Goal: Task Accomplishment & Management: Use online tool/utility

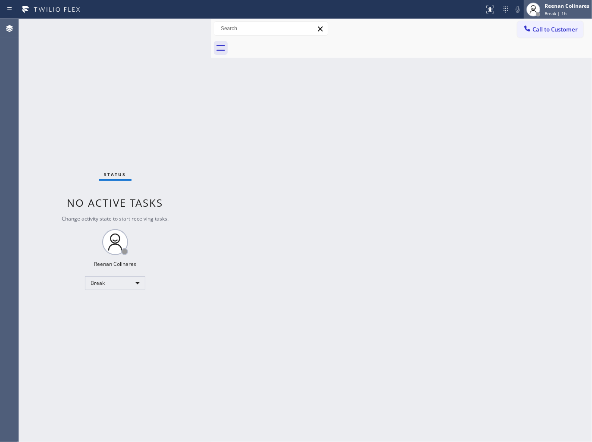
click at [562, 6] on div "Reenan Colinares" at bounding box center [567, 5] width 45 height 7
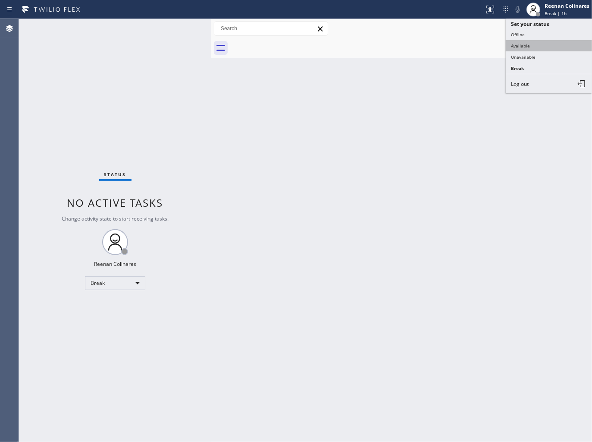
click at [546, 42] on button "Available" at bounding box center [549, 45] width 86 height 11
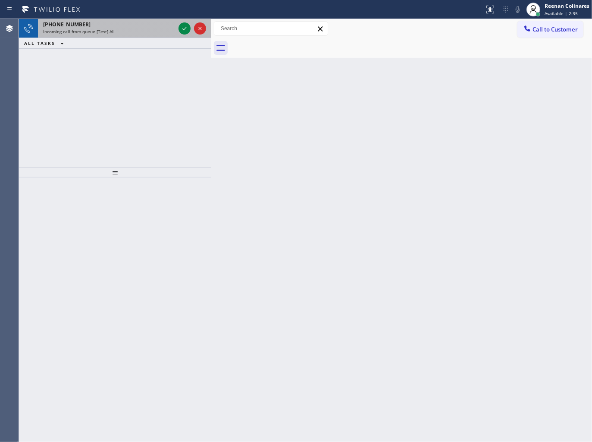
click at [140, 27] on div "[PHONE_NUMBER]" at bounding box center [109, 24] width 132 height 7
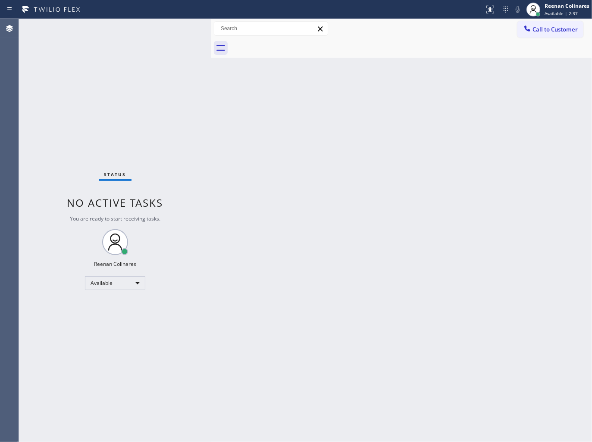
click at [134, 42] on div "Status No active tasks You are ready to start receiving tasks. Reenan Colinares…" at bounding box center [115, 230] width 192 height 423
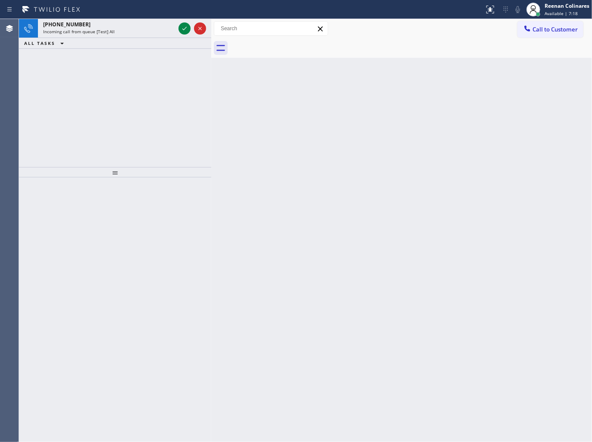
click at [105, 18] on div "Status report No issues detected If you experience an issue, please download th…" at bounding box center [296, 9] width 592 height 19
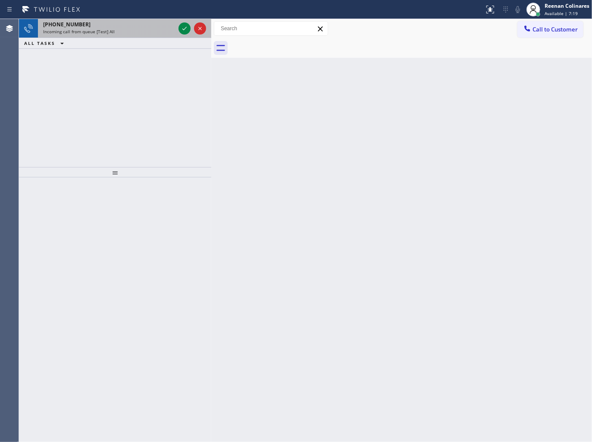
click at [109, 26] on div "[PHONE_NUMBER]" at bounding box center [109, 24] width 132 height 7
click at [151, 31] on div "Incoming call from queue [Test] All" at bounding box center [109, 31] width 132 height 6
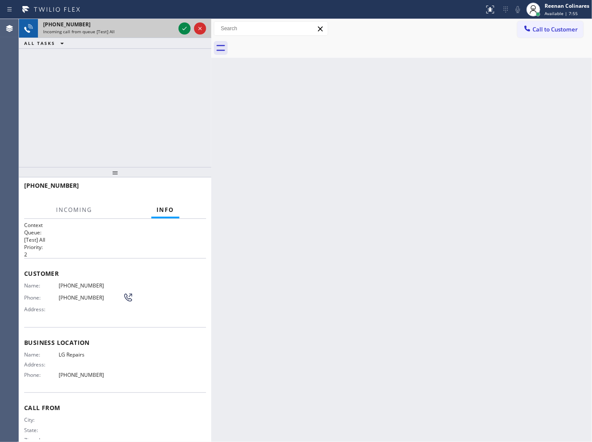
click at [157, 28] on div "[PHONE_NUMBER]" at bounding box center [109, 24] width 132 height 7
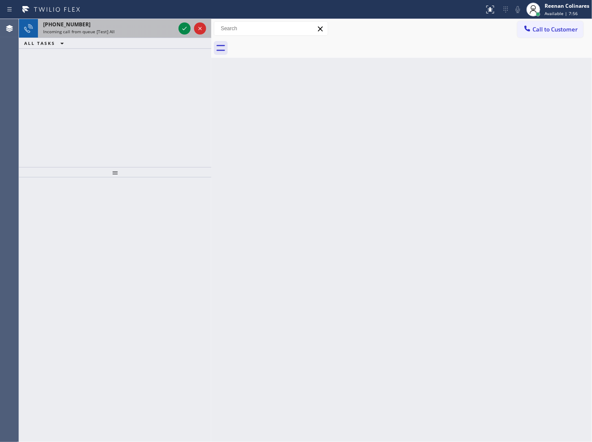
click at [169, 28] on div "Incoming call from queue [Test] All" at bounding box center [109, 31] width 132 height 6
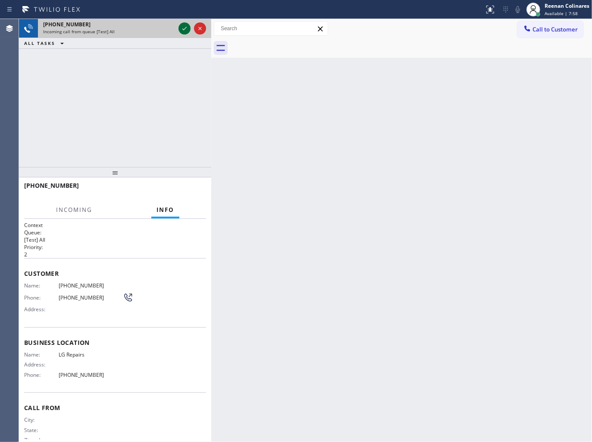
click at [181, 27] on icon at bounding box center [184, 28] width 10 height 10
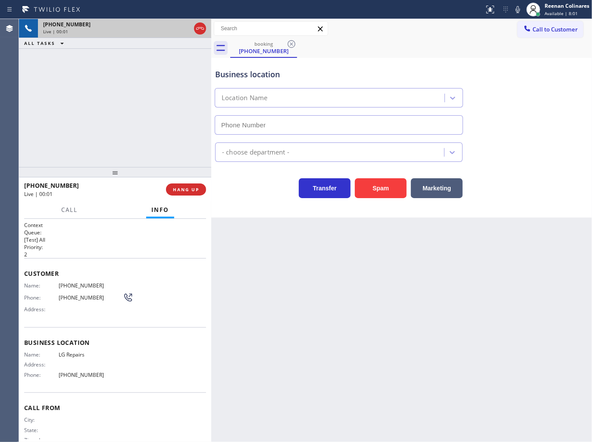
type input "[PHONE_NUMBER]"
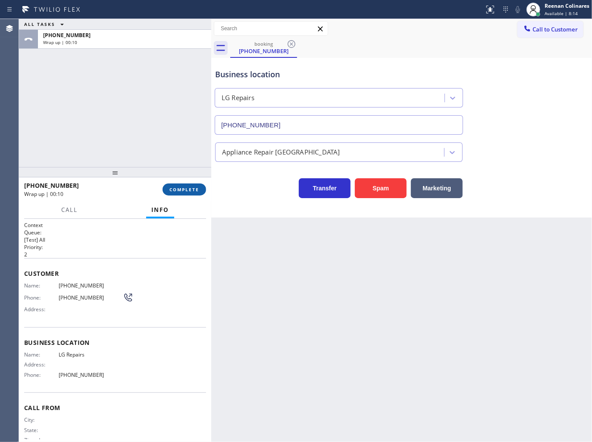
click at [188, 189] on span "COMPLETE" at bounding box center [184, 189] width 30 height 6
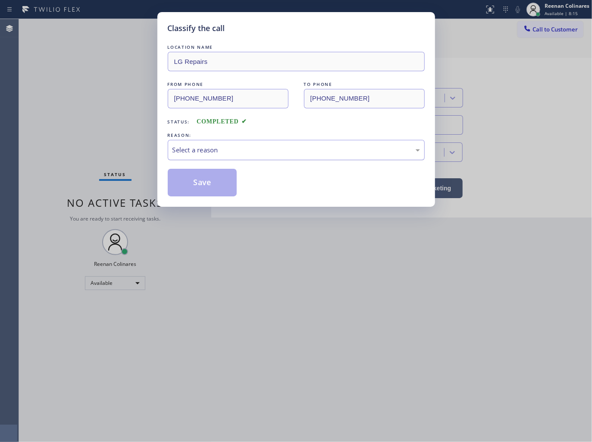
click at [221, 154] on div "Select a reason" at bounding box center [296, 150] width 248 height 10
click at [188, 188] on button "Save" at bounding box center [202, 183] width 69 height 28
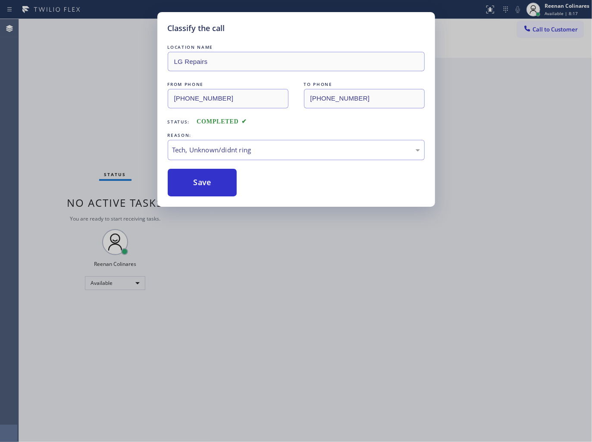
click at [55, 145] on div "Classify the call LOCATION NAME LG Repairs FROM PHONE [PHONE_NUMBER] TO PHONE […" at bounding box center [296, 221] width 592 height 442
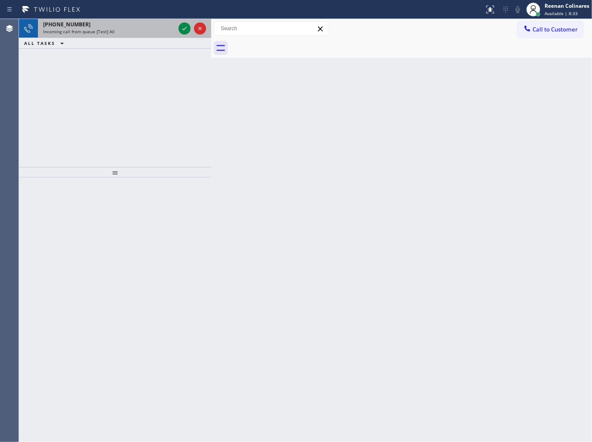
click at [109, 34] on span "Incoming call from queue [Test] All" at bounding box center [79, 31] width 72 height 6
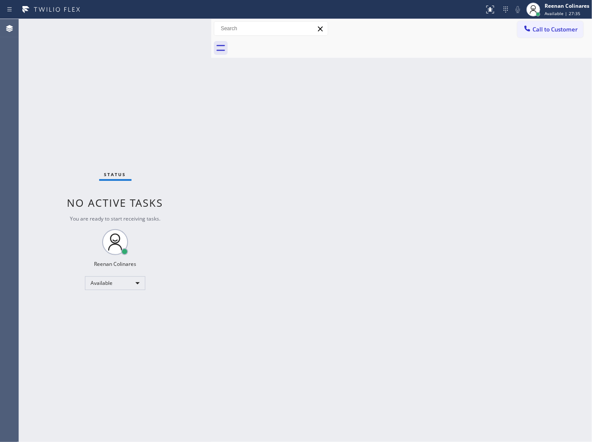
click at [365, 178] on div "Back to Dashboard Change Sender ID Customers Technicians Select a contact Outbo…" at bounding box center [401, 230] width 381 height 423
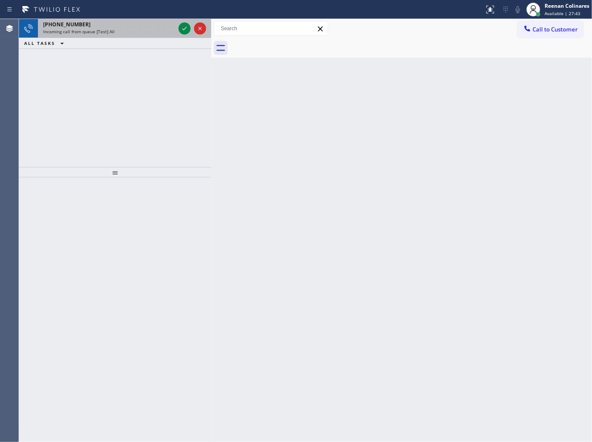
click at [177, 30] on div at bounding box center [192, 28] width 31 height 19
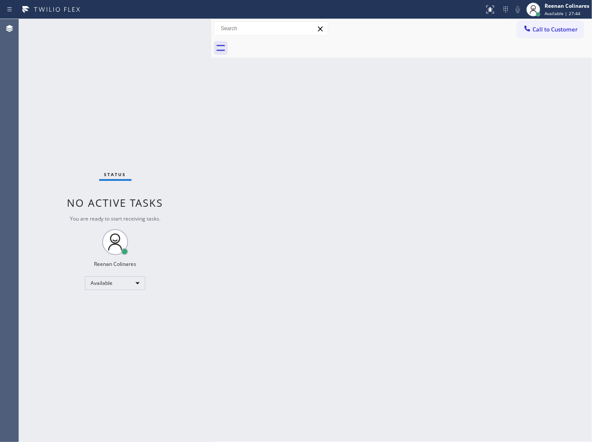
click at [170, 29] on div "Status No active tasks You are ready to start receiving tasks. Reenan Colinares…" at bounding box center [115, 230] width 192 height 423
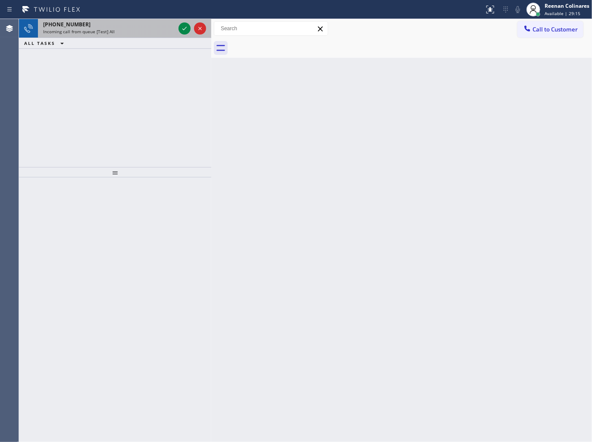
click at [143, 35] on div "[PHONE_NUMBER] Incoming call from queue [Test] All" at bounding box center [107, 28] width 139 height 19
click at [140, 33] on div "Incoming call from queue [Test] All" at bounding box center [109, 31] width 132 height 6
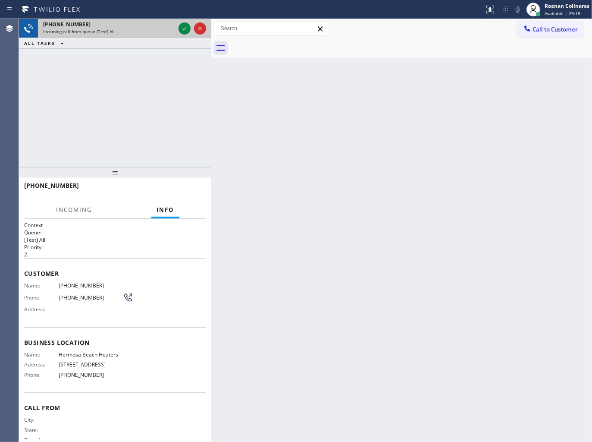
click at [138, 36] on div "[PHONE_NUMBER] Incoming call from queue [Test] All" at bounding box center [107, 28] width 139 height 19
click at [184, 28] on icon at bounding box center [184, 28] width 10 height 10
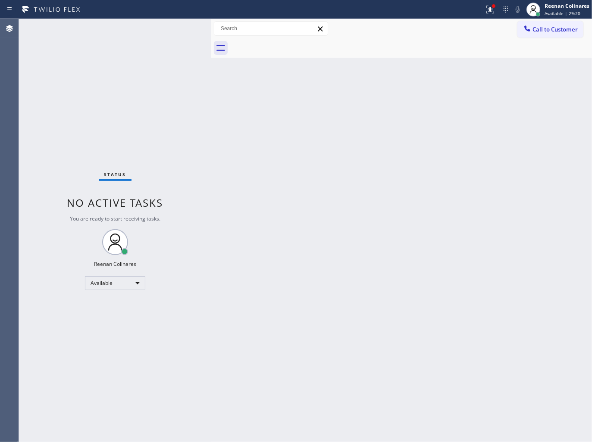
click at [184, 101] on div "Status No active tasks You are ready to start receiving tasks. Reenan Colinares…" at bounding box center [115, 230] width 192 height 423
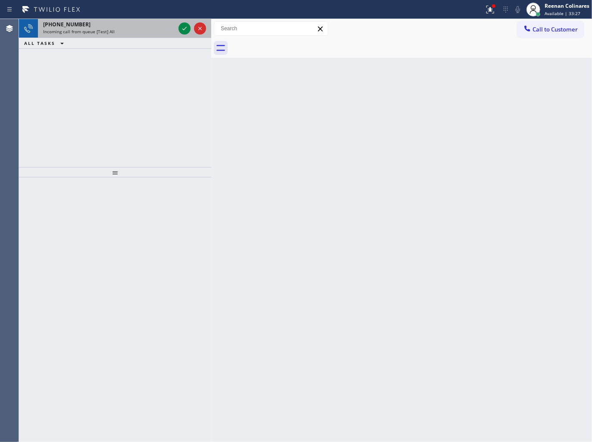
click at [152, 27] on div "[PHONE_NUMBER]" at bounding box center [109, 24] width 132 height 7
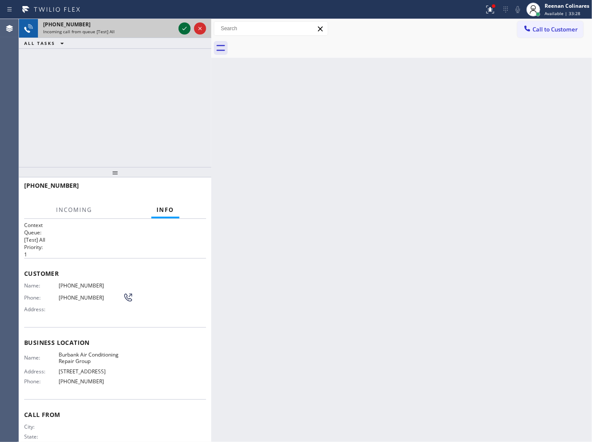
click at [182, 28] on icon at bounding box center [184, 28] width 10 height 10
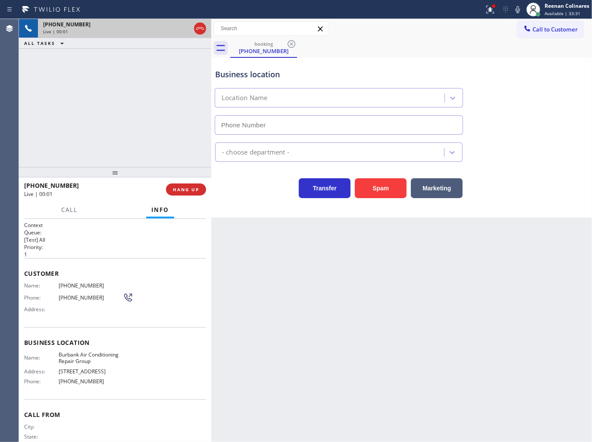
type input "[PHONE_NUMBER]"
click at [515, 9] on icon at bounding box center [518, 9] width 10 height 10
drag, startPoint x: 515, startPoint y: 9, endPoint x: 467, endPoint y: 61, distance: 70.8
click at [516, 9] on icon at bounding box center [518, 9] width 10 height 10
click at [380, 186] on button "Spam" at bounding box center [381, 188] width 52 height 20
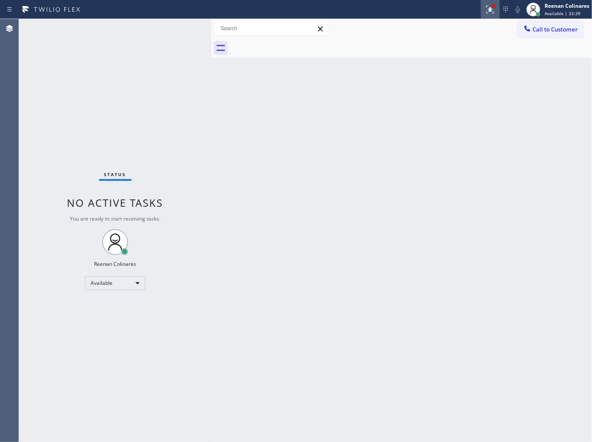
click at [486, 7] on icon at bounding box center [490, 9] width 10 height 10
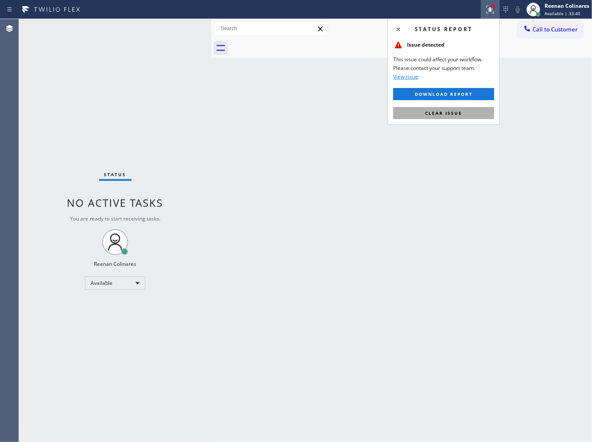
click at [462, 111] on button "Clear issue" at bounding box center [443, 113] width 101 height 12
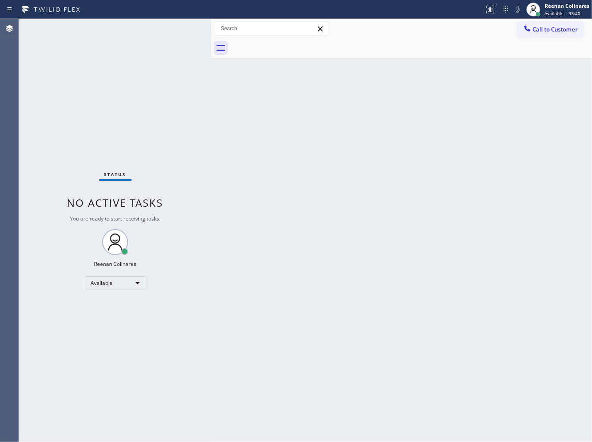
click at [380, 126] on div "Back to Dashboard Change Sender ID Customers Technicians Select a contact Outbo…" at bounding box center [401, 230] width 381 height 423
click at [163, 32] on div "Status No active tasks You are ready to start receiving tasks. Reenan Colinares…" at bounding box center [115, 230] width 192 height 423
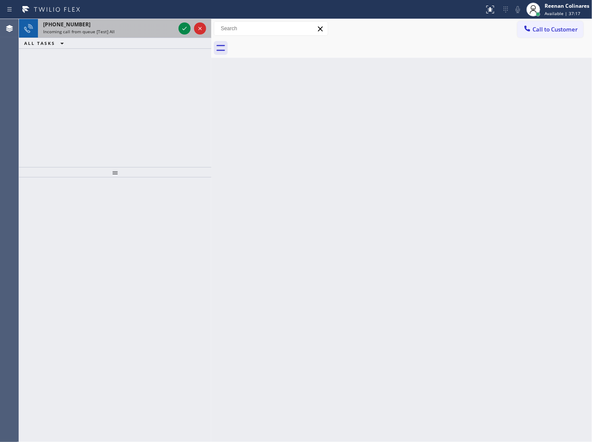
click at [160, 32] on div "Incoming call from queue [Test] All" at bounding box center [109, 31] width 132 height 6
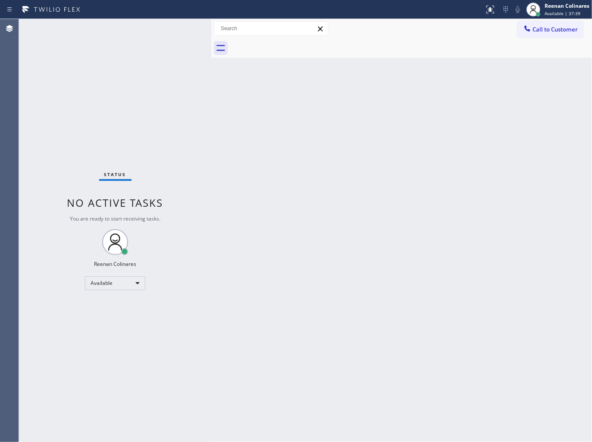
click at [271, 253] on div "Back to Dashboard Change Sender ID Customers Technicians Select a contact Outbo…" at bounding box center [401, 230] width 381 height 423
drag, startPoint x: 330, startPoint y: 187, endPoint x: 305, endPoint y: 328, distance: 142.8
click at [330, 188] on div "Back to Dashboard Change Sender ID Customers Technicians Select a contact Outbo…" at bounding box center [401, 230] width 381 height 423
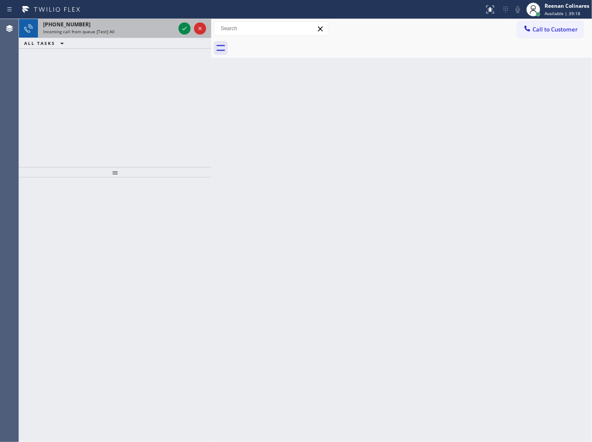
click at [126, 31] on div "Incoming call from queue [Test] All" at bounding box center [109, 31] width 132 height 6
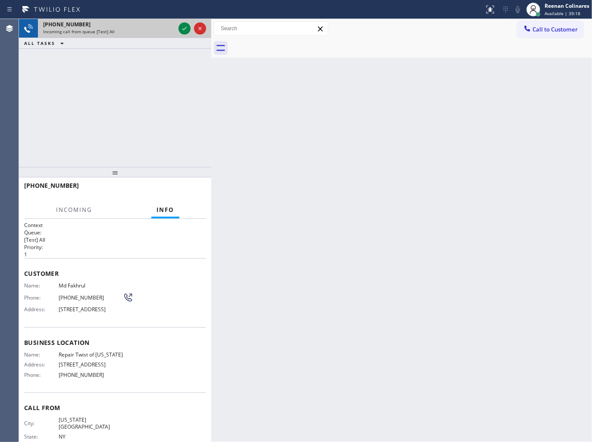
click at [126, 31] on div "Incoming call from queue [Test] All" at bounding box center [109, 31] width 132 height 6
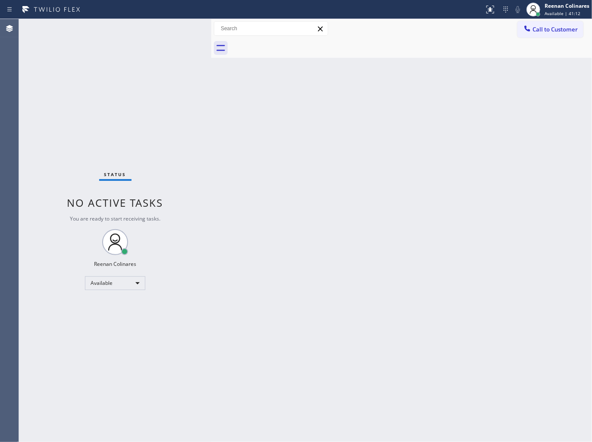
drag, startPoint x: 325, startPoint y: 133, endPoint x: 326, endPoint y: 138, distance: 5.2
click at [326, 138] on div "Back to Dashboard Change Sender ID Customers Technicians Select a contact Outbo…" at bounding box center [401, 230] width 381 height 423
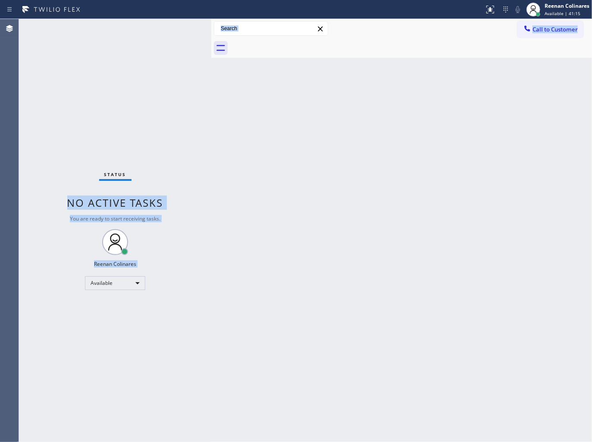
drag, startPoint x: 221, startPoint y: 144, endPoint x: 143, endPoint y: 175, distance: 83.7
click at [143, 175] on div "Status No active tasks You are ready to start receiving tasks. Reenan Colinares…" at bounding box center [305, 230] width 573 height 423
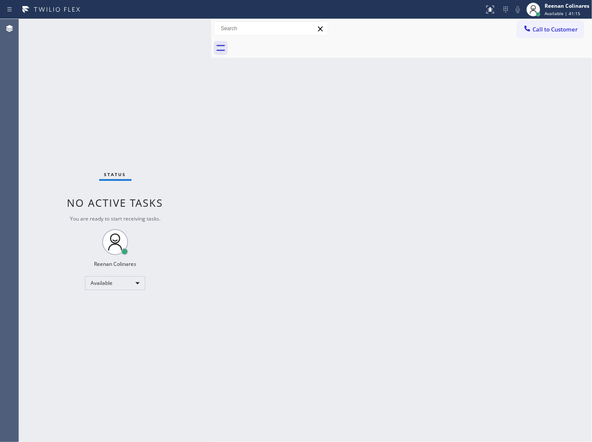
click at [71, 135] on div "Status No active tasks You are ready to start receiving tasks. Reenan Colinares…" at bounding box center [115, 230] width 192 height 423
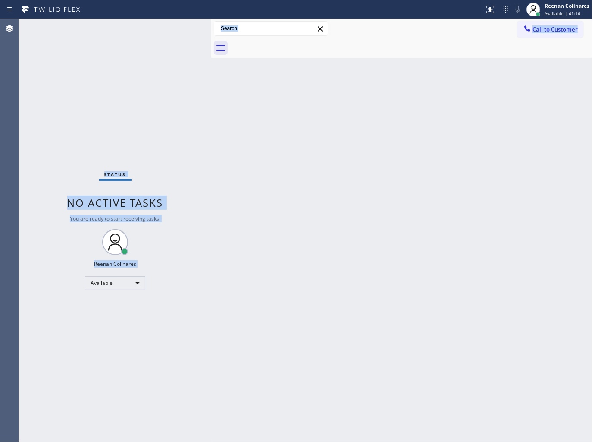
drag, startPoint x: 70, startPoint y: 132, endPoint x: 271, endPoint y: 260, distance: 238.2
click at [236, 279] on div "Status No active tasks You are ready to start receiving tasks. Reenan Colinares…" at bounding box center [305, 230] width 573 height 423
click at [368, 234] on div "Back to Dashboard Change Sender ID Customers Technicians Select a contact Outbo…" at bounding box center [401, 230] width 381 height 423
click at [251, 102] on div "Back to Dashboard Change Sender ID Customers Technicians Select a contact Outbo…" at bounding box center [401, 230] width 381 height 423
drag, startPoint x: 69, startPoint y: 137, endPoint x: 184, endPoint y: 255, distance: 164.7
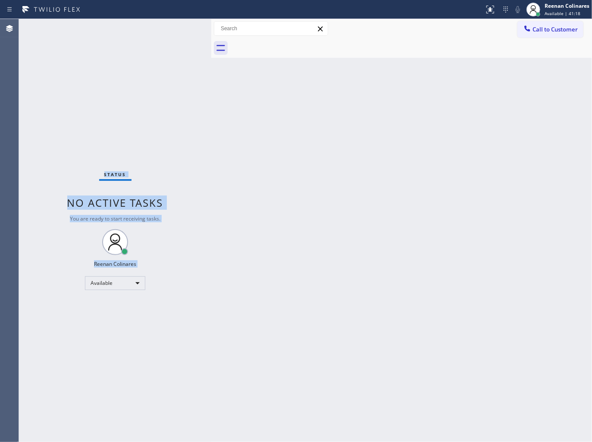
click at [180, 257] on div "Status No active tasks You are ready to start receiving tasks. Reenan Colinares…" at bounding box center [115, 230] width 192 height 423
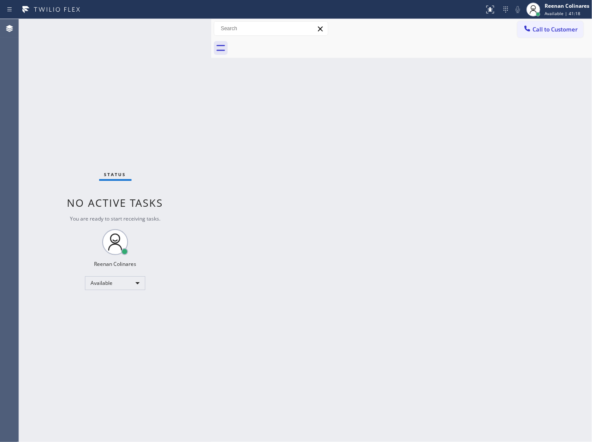
click at [391, 198] on div "Back to Dashboard Change Sender ID Customers Technicians Select a contact Outbo…" at bounding box center [401, 230] width 381 height 423
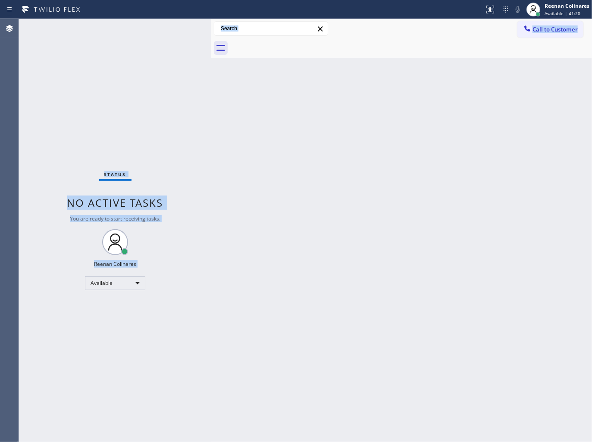
drag, startPoint x: 159, startPoint y: 198, endPoint x: 244, endPoint y: 261, distance: 106.0
click at [244, 261] on div "Status No active tasks You are ready to start receiving tasks. Reenan Colinares…" at bounding box center [305, 230] width 573 height 423
click at [479, 175] on div "Back to Dashboard Change Sender ID Customers Technicians Select a contact Outbo…" at bounding box center [401, 230] width 381 height 423
click at [468, 175] on div "Back to Dashboard Change Sender ID Customers Technicians Select a contact Outbo…" at bounding box center [401, 230] width 381 height 423
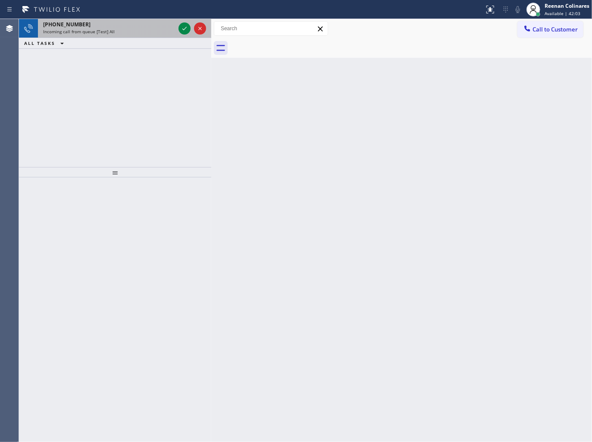
click at [119, 24] on div "[PHONE_NUMBER]" at bounding box center [109, 24] width 132 height 7
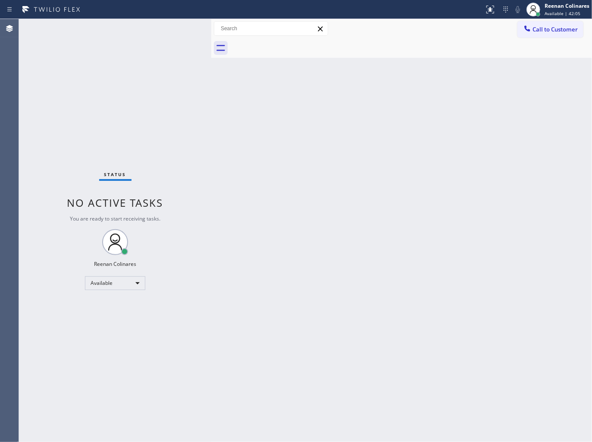
click at [184, 28] on div "Status No active tasks You are ready to start receiving tasks. Reenan Colinares…" at bounding box center [115, 230] width 192 height 423
click at [183, 28] on div "Status No active tasks You are ready to start receiving tasks. Reenan Colinares…" at bounding box center [115, 230] width 192 height 423
click at [183, 29] on div "Status No active tasks You are ready to start receiving tasks. Reenan Colinares…" at bounding box center [115, 230] width 192 height 423
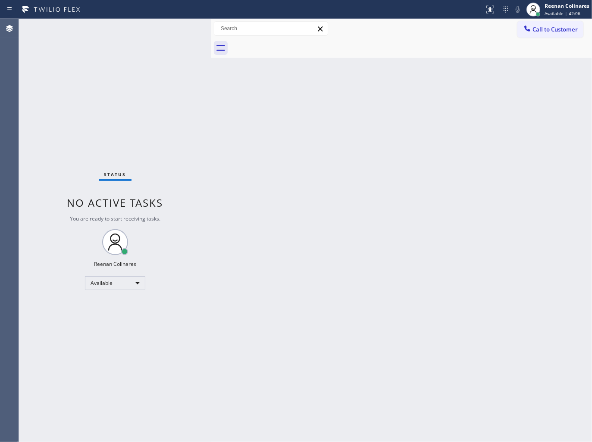
click at [121, 61] on div "Status No active tasks You are ready to start receiving tasks. Reenan Colinares…" at bounding box center [115, 230] width 192 height 423
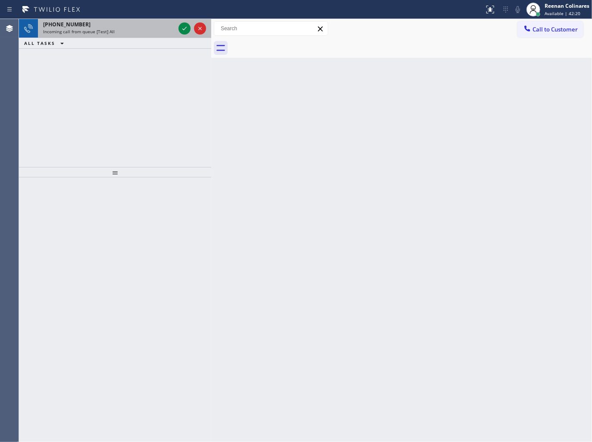
click at [148, 28] on div "[PHONE_NUMBER]" at bounding box center [109, 24] width 132 height 7
click at [122, 33] on div "[PHONE_NUMBER] Incoming call from queue [Test] All" at bounding box center [107, 28] width 139 height 19
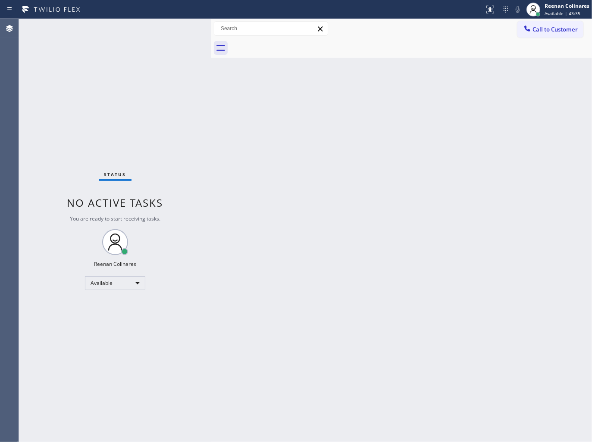
click at [137, 34] on div "Status No active tasks You are ready to start receiving tasks. Reenan Colinares…" at bounding box center [115, 230] width 192 height 423
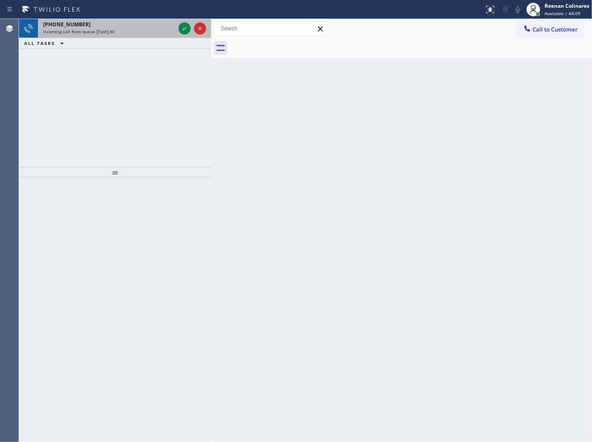
click at [113, 27] on div "[PHONE_NUMBER]" at bounding box center [109, 24] width 132 height 7
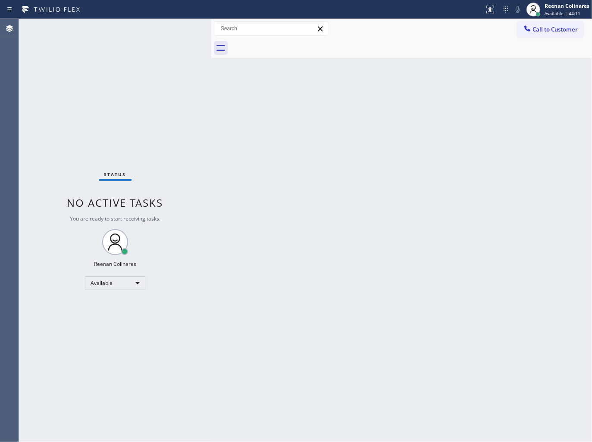
click at [181, 28] on div "Status No active tasks You are ready to start receiving tasks. Reenan Colinares…" at bounding box center [115, 230] width 192 height 423
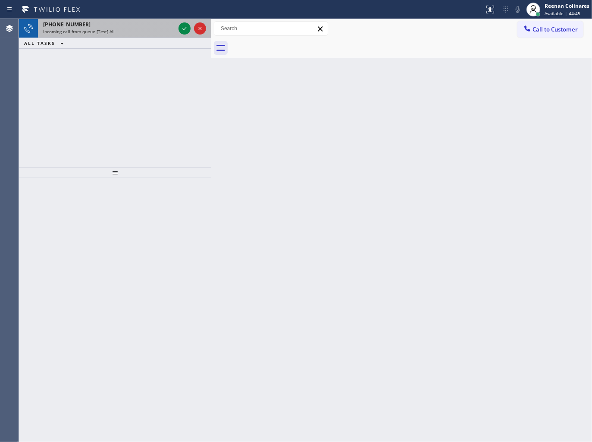
click at [138, 35] on div "[PHONE_NUMBER] Incoming call from queue [Test] All" at bounding box center [107, 28] width 139 height 19
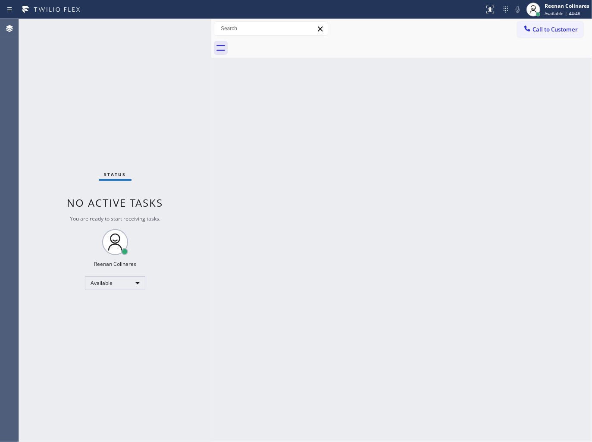
click at [182, 28] on div "Status No active tasks You are ready to start receiving tasks. Reenan Colinares…" at bounding box center [115, 230] width 192 height 423
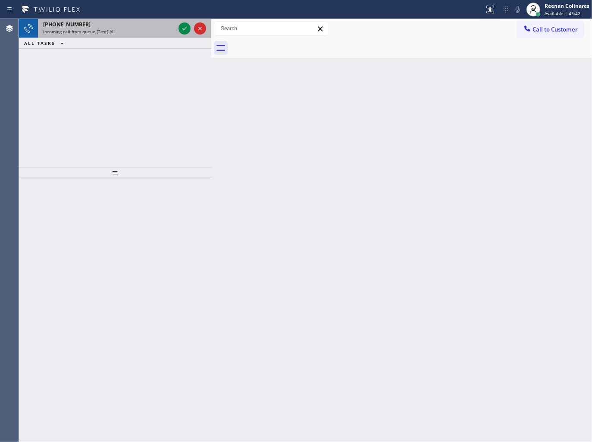
click at [162, 20] on div "[PHONE_NUMBER] Incoming call from queue [Test] All" at bounding box center [107, 28] width 139 height 19
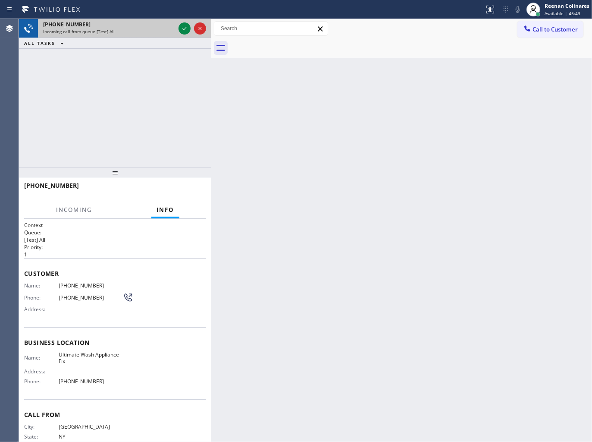
click at [177, 31] on div at bounding box center [192, 28] width 31 height 19
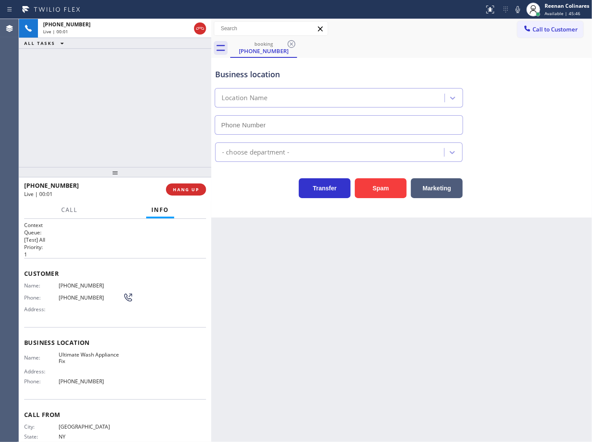
type input "[PHONE_NUMBER]"
click at [400, 194] on button "Spam" at bounding box center [381, 188] width 52 height 20
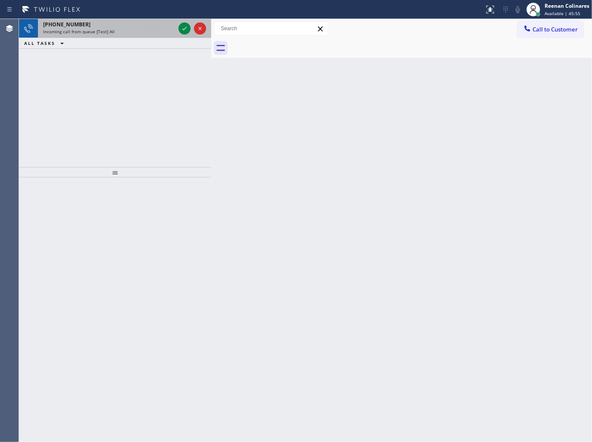
click at [138, 25] on div "[PHONE_NUMBER]" at bounding box center [109, 24] width 132 height 7
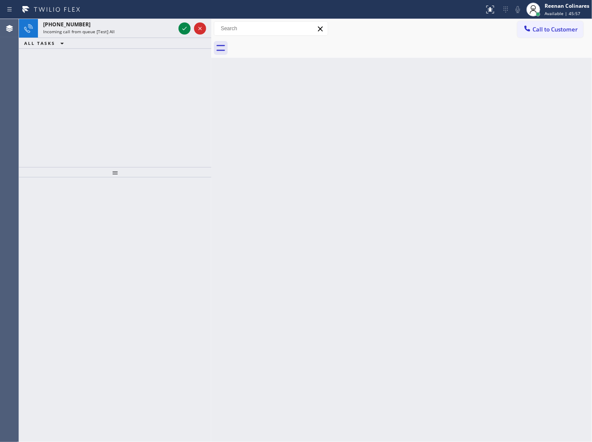
click at [124, 15] on div at bounding box center [241, 10] width 477 height 14
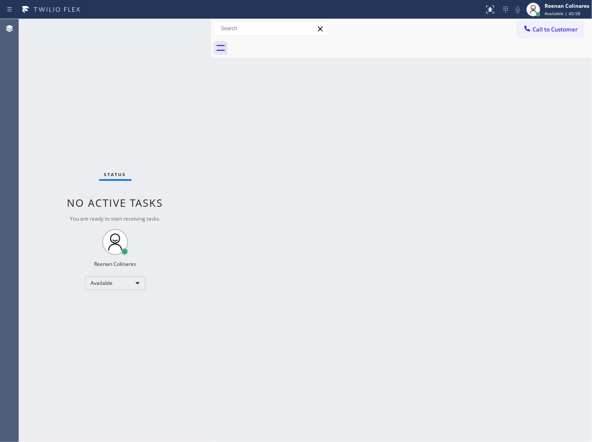
click at [145, 24] on div "Status No active tasks You are ready to start receiving tasks. Reenan Colinares…" at bounding box center [115, 230] width 192 height 423
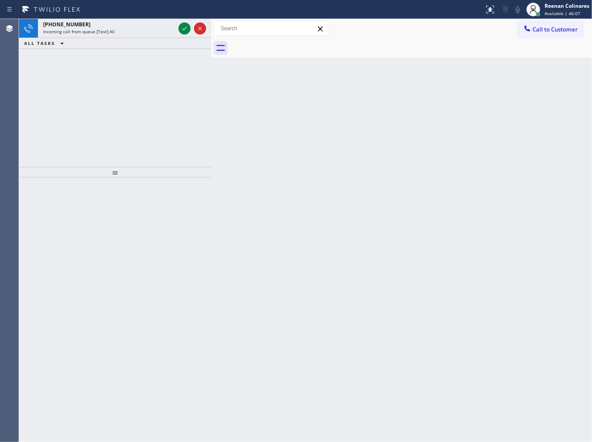
click at [96, 68] on div "[PHONE_NUMBER] Incoming call from queue [Test] All ALL TASKS ALL TASKS ACTIVE T…" at bounding box center [115, 93] width 192 height 148
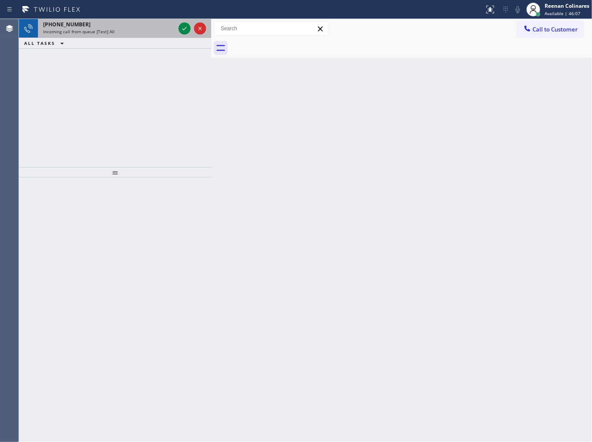
click at [127, 31] on div "Incoming call from queue [Test] All" at bounding box center [109, 31] width 132 height 6
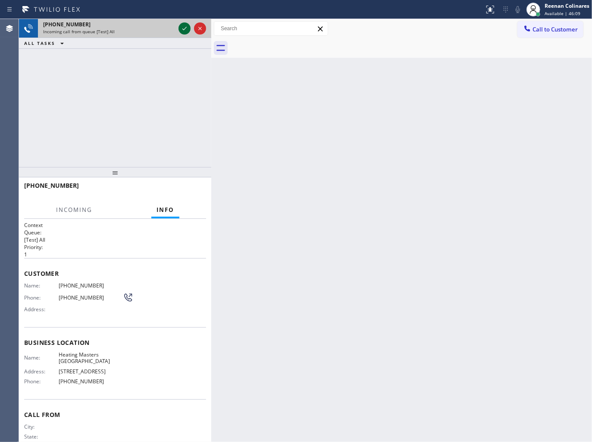
click at [182, 29] on icon at bounding box center [184, 28] width 10 height 10
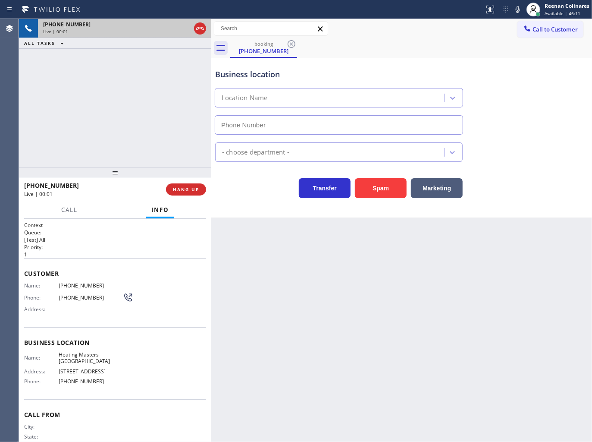
type input "[PHONE_NUMBER]"
click at [517, 10] on icon at bounding box center [518, 9] width 10 height 10
click at [380, 183] on button "Spam" at bounding box center [381, 188] width 52 height 20
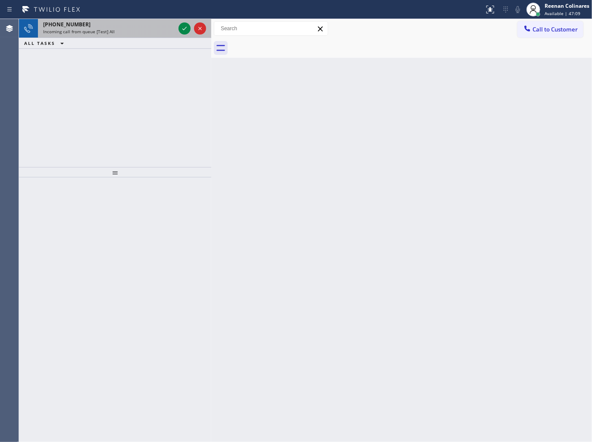
click at [138, 33] on div "Incoming call from queue [Test] All" at bounding box center [109, 31] width 132 height 6
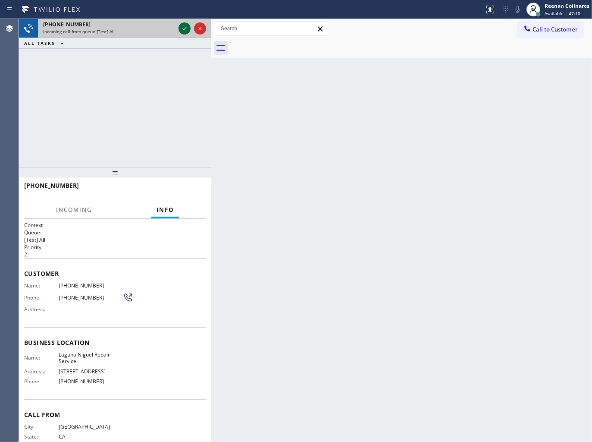
click at [183, 27] on icon at bounding box center [184, 28] width 10 height 10
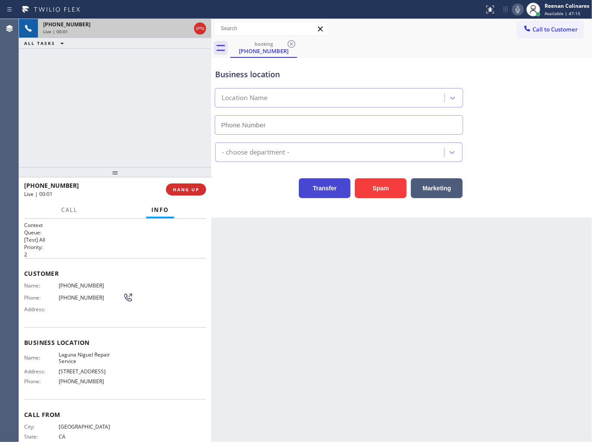
type input "[PHONE_NUMBER]"
click at [517, 13] on icon at bounding box center [518, 9] width 10 height 10
click at [517, 10] on icon at bounding box center [518, 9] width 10 height 10
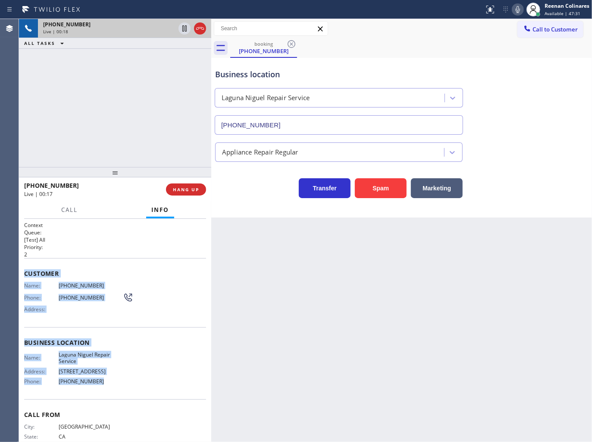
drag, startPoint x: 25, startPoint y: 270, endPoint x: 257, endPoint y: 377, distance: 255.1
click at [163, 380] on div "Context Queue: [Test] All Priority: 2 Customer Name: [PHONE_NUMBER] Phone: [PHO…" at bounding box center [115, 330] width 192 height 223
copy div "Customer Name: [PHONE_NUMBER] Phone: [PHONE_NUMBER] Address: Business location …"
click at [516, 12] on icon at bounding box center [518, 9] width 4 height 7
click at [69, 204] on button "Call" at bounding box center [69, 209] width 27 height 17
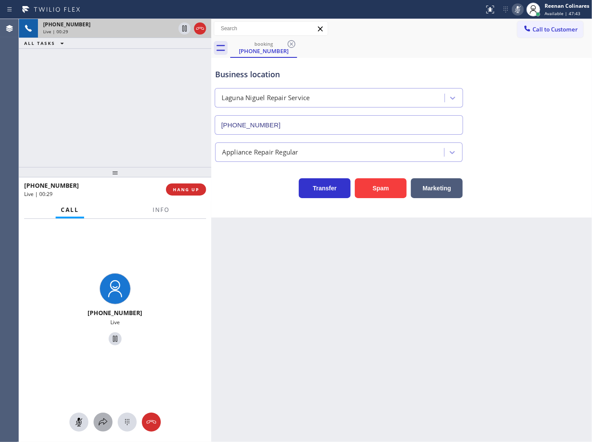
click at [101, 423] on icon at bounding box center [103, 421] width 9 height 7
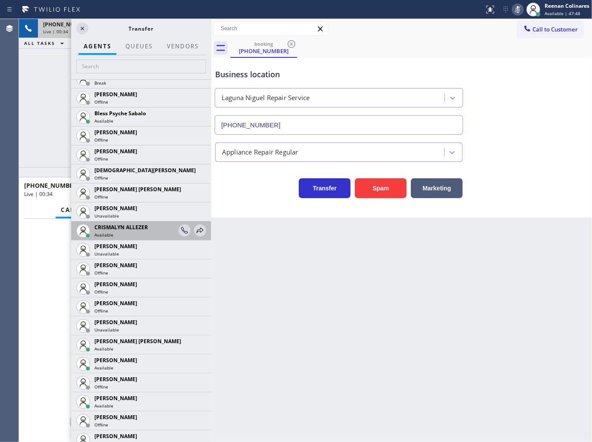
scroll to position [383, 0]
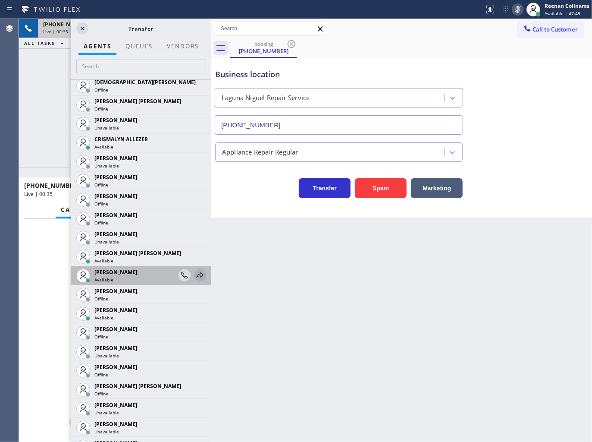
click at [195, 272] on icon at bounding box center [200, 275] width 10 height 10
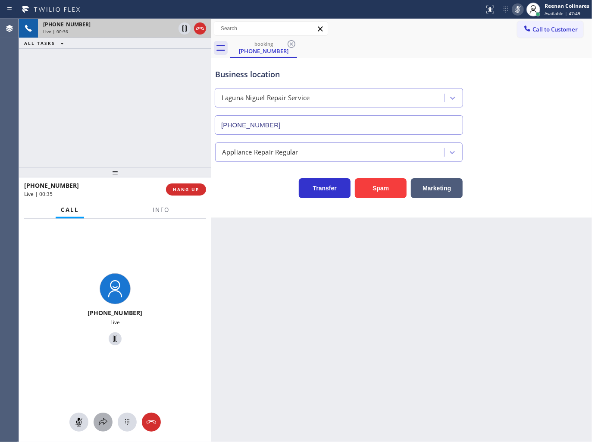
click at [106, 420] on icon at bounding box center [103, 422] width 10 height 10
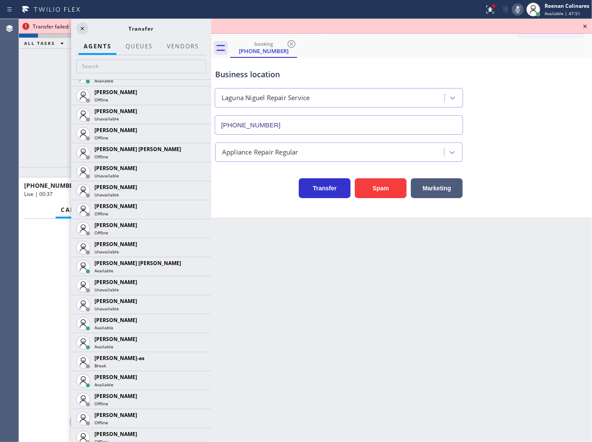
scroll to position [738, 0]
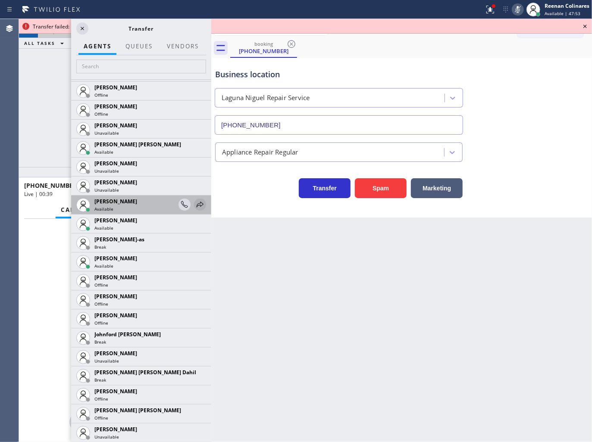
click at [197, 203] on icon at bounding box center [200, 204] width 7 height 6
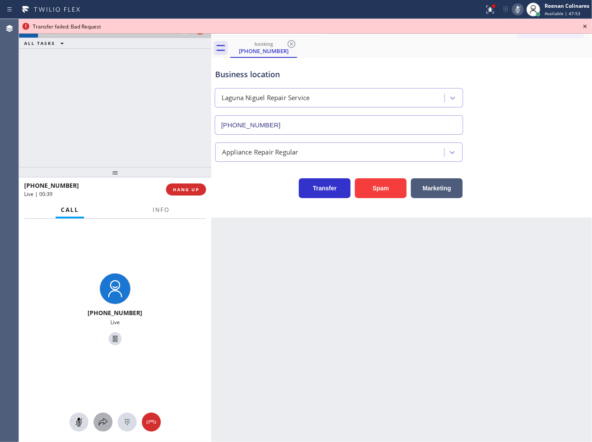
click at [97, 423] on div at bounding box center [103, 422] width 19 height 10
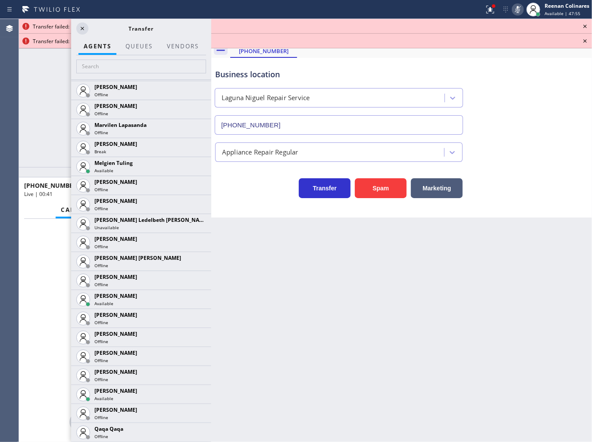
scroll to position [1524, 0]
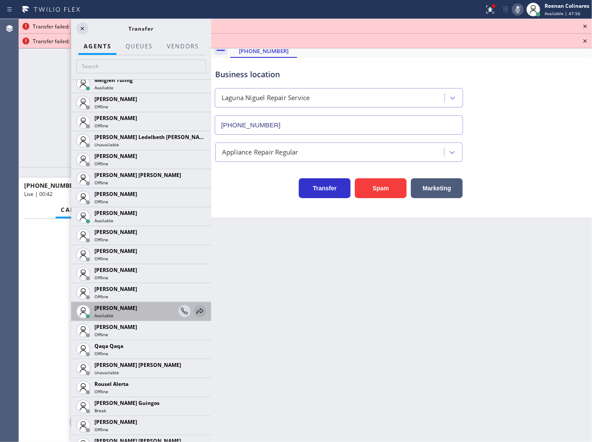
click at [197, 312] on icon at bounding box center [200, 311] width 10 height 10
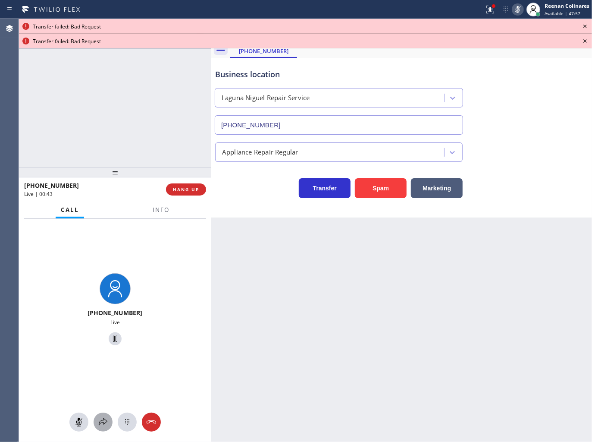
click at [101, 427] on button at bounding box center [103, 421] width 19 height 19
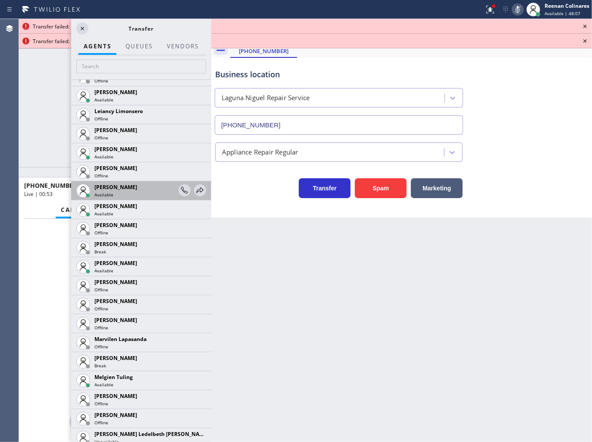
scroll to position [1179, 0]
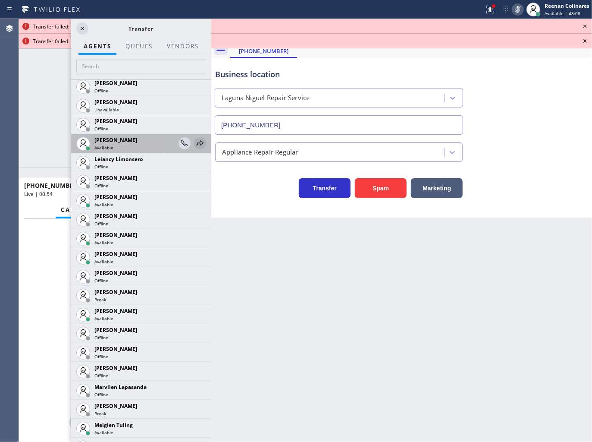
click at [195, 140] on icon at bounding box center [200, 143] width 10 height 10
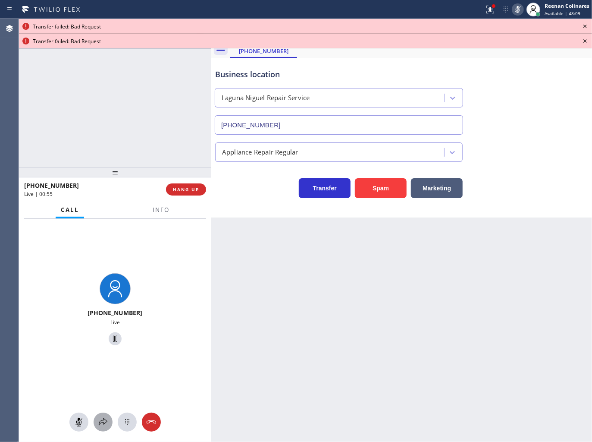
click at [100, 413] on button at bounding box center [103, 421] width 19 height 19
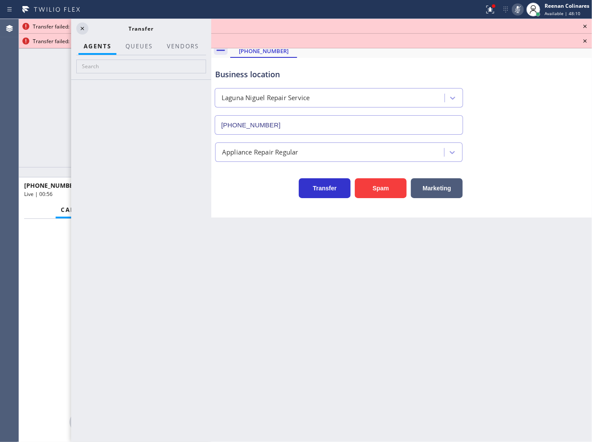
click at [103, 417] on div at bounding box center [141, 260] width 140 height 362
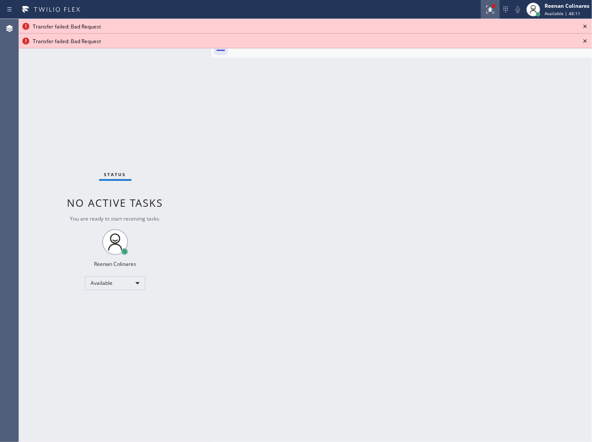
drag, startPoint x: 496, startPoint y: 6, endPoint x: 492, endPoint y: 15, distance: 9.1
click at [496, 6] on div at bounding box center [493, 5] width 5 height 5
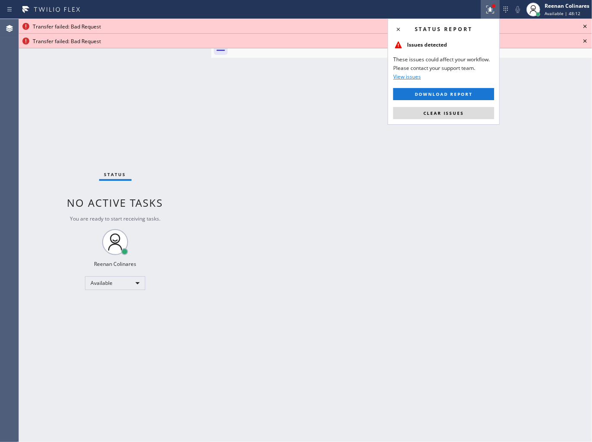
click at [462, 116] on span "Clear issues" at bounding box center [443, 113] width 41 height 6
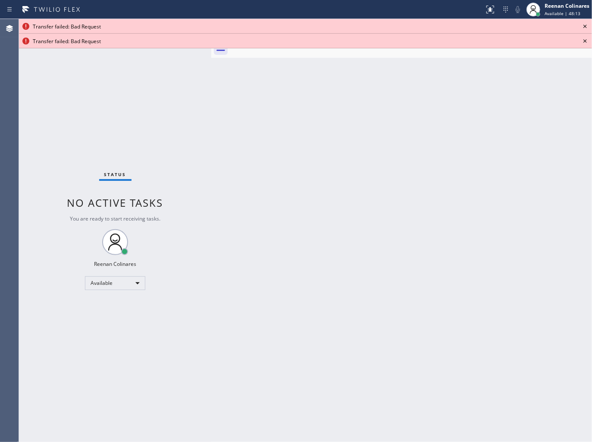
click at [586, 25] on icon at bounding box center [584, 26] width 3 height 3
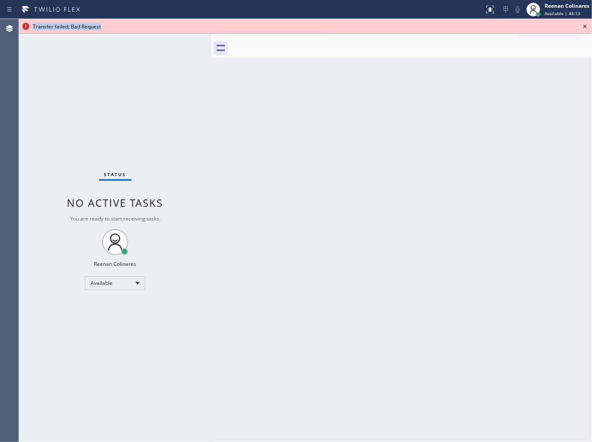
click at [586, 25] on icon at bounding box center [584, 26] width 3 height 3
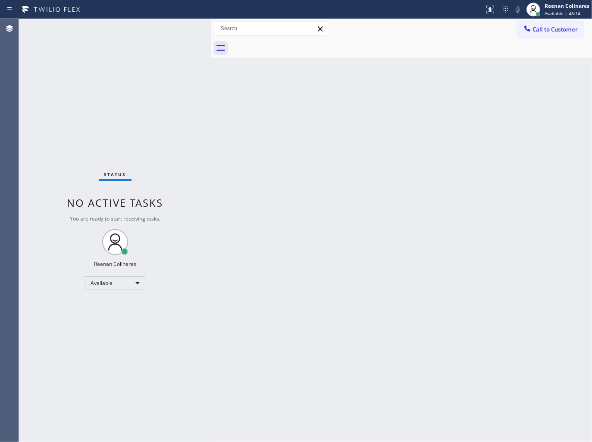
click at [366, 232] on div "Back to Dashboard Change Sender ID Customers Technicians Select a contact Outbo…" at bounding box center [401, 230] width 381 height 423
click at [464, 315] on div "Back to Dashboard Change Sender ID Customers Technicians Select a contact Outbo…" at bounding box center [401, 230] width 381 height 423
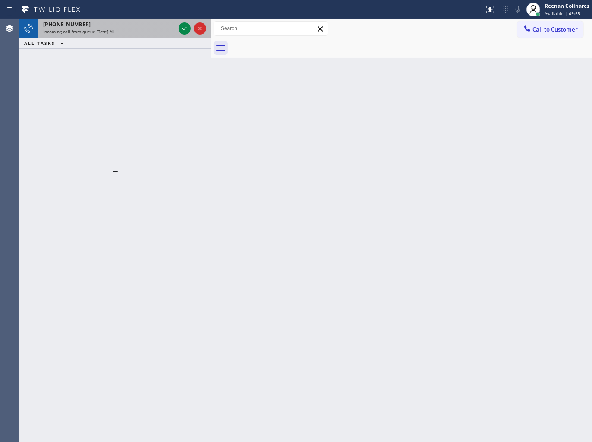
click at [138, 29] on div "Incoming call from queue [Test] All" at bounding box center [109, 31] width 132 height 6
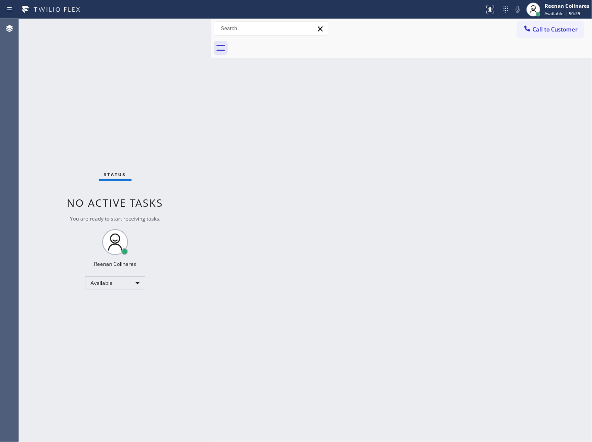
click at [125, 24] on div "Status No active tasks You are ready to start receiving tasks. Reenan Colinares…" at bounding box center [115, 230] width 192 height 423
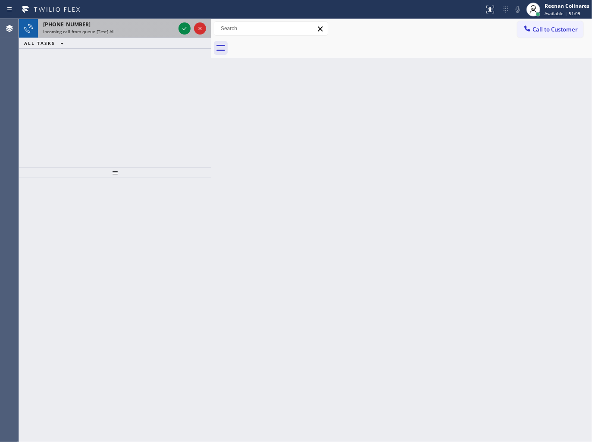
drag, startPoint x: 123, startPoint y: 25, endPoint x: 161, endPoint y: 24, distance: 38.4
click at [123, 25] on div "[PHONE_NUMBER]" at bounding box center [109, 24] width 132 height 7
click at [168, 20] on div "[PHONE_NUMBER] Incoming call from queue [Test] All" at bounding box center [107, 28] width 139 height 19
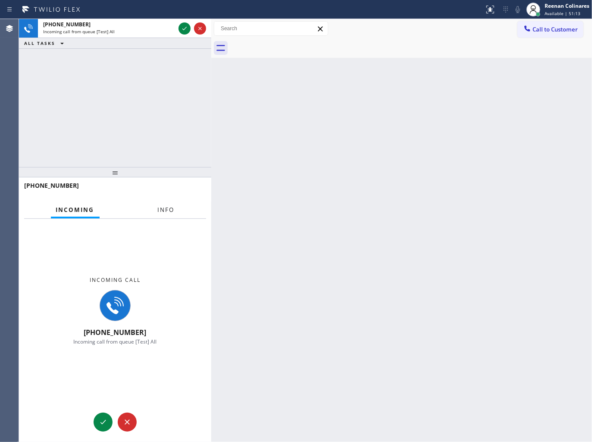
click at [167, 209] on span "Info" at bounding box center [166, 210] width 17 height 8
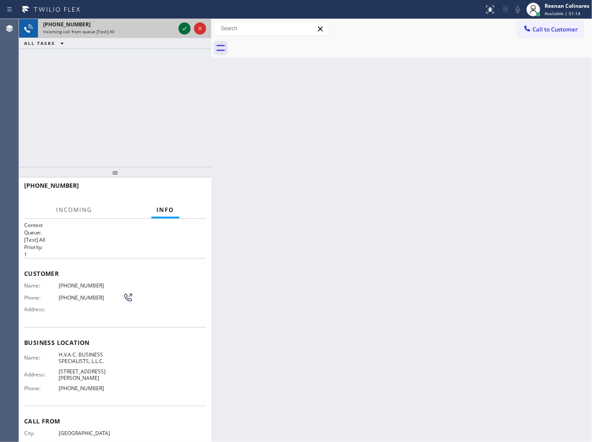
click at [184, 34] on button at bounding box center [185, 28] width 12 height 12
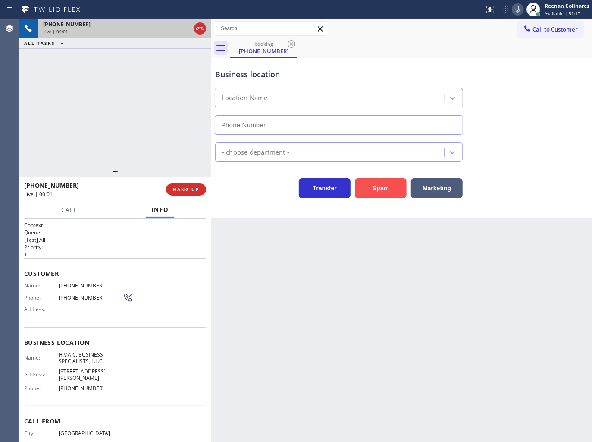
type input "[PHONE_NUMBER]"
drag, startPoint x: 383, startPoint y: 190, endPoint x: 417, endPoint y: 148, distance: 54.6
click at [383, 190] on button "Spam" at bounding box center [381, 188] width 52 height 20
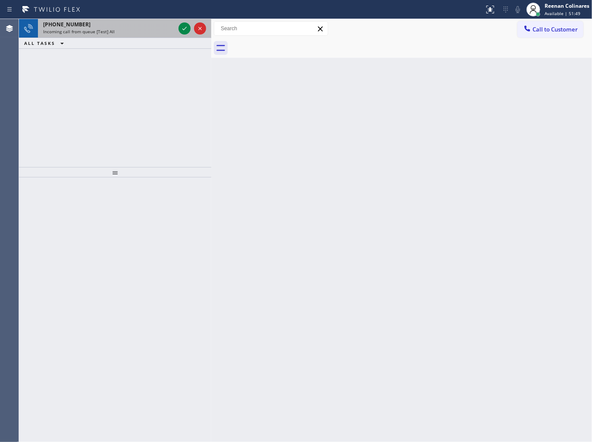
click at [161, 35] on div "[PHONE_NUMBER] Incoming call from queue [Test] All" at bounding box center [107, 28] width 139 height 19
click at [114, 33] on div "Incoming call from queue [Test] All" at bounding box center [109, 31] width 132 height 6
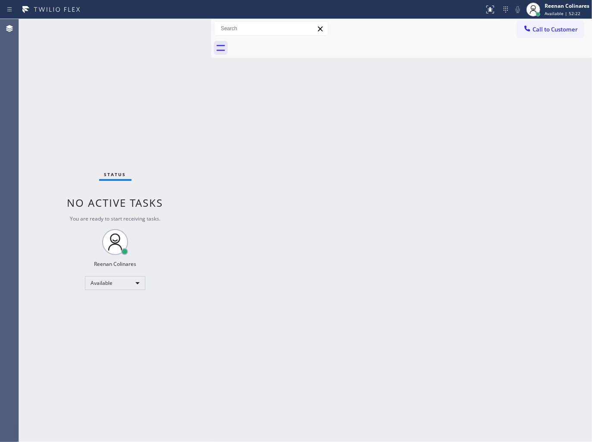
drag, startPoint x: 123, startPoint y: 31, endPoint x: 124, endPoint y: 52, distance: 21.1
click at [123, 31] on div "Status No active tasks You are ready to start receiving tasks. Reenan Colinares…" at bounding box center [115, 230] width 192 height 423
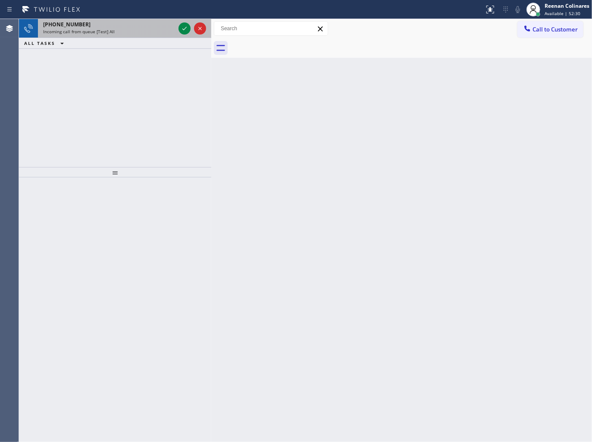
click at [115, 25] on div "[PHONE_NUMBER]" at bounding box center [109, 24] width 132 height 7
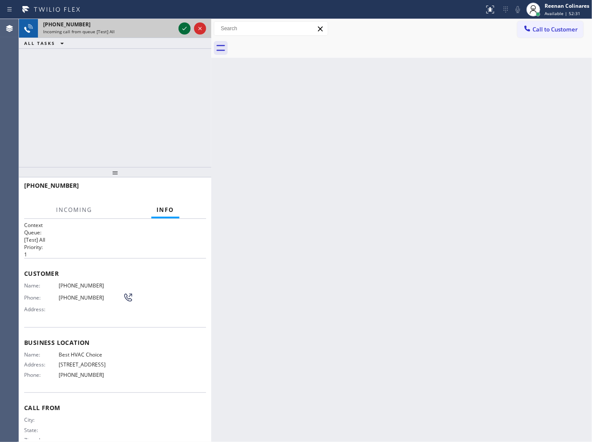
click at [184, 29] on icon at bounding box center [184, 28] width 4 height 3
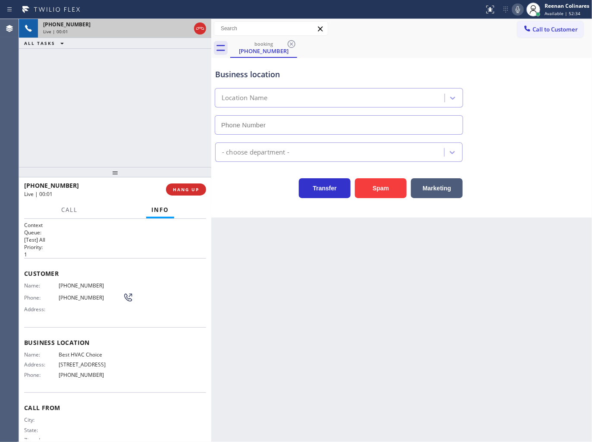
type input "[PHONE_NUMBER]"
click at [515, 11] on icon at bounding box center [518, 9] width 10 height 10
click at [515, 11] on rect at bounding box center [518, 9] width 6 height 6
drag, startPoint x: 384, startPoint y: 187, endPoint x: 524, endPoint y: 43, distance: 201.0
click at [385, 188] on button "Spam" at bounding box center [381, 188] width 52 height 20
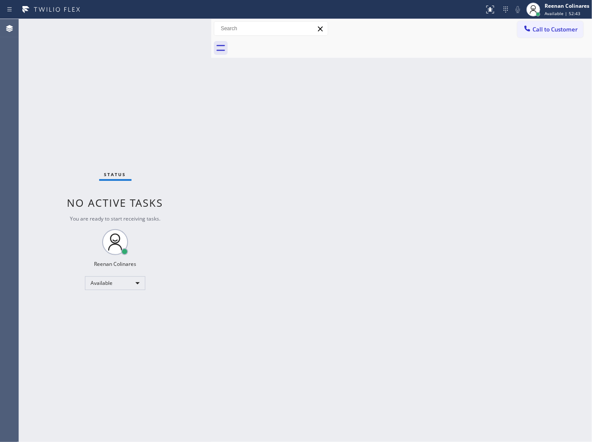
drag, startPoint x: 298, startPoint y: 211, endPoint x: 294, endPoint y: 215, distance: 5.9
click at [298, 211] on div "Back to Dashboard Change Sender ID Customers Technicians Select a contact Outbo…" at bounding box center [401, 230] width 381 height 423
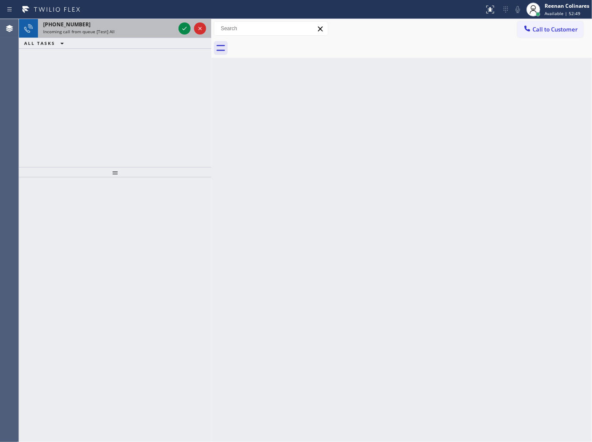
click at [144, 28] on div "[PHONE_NUMBER]" at bounding box center [109, 24] width 132 height 7
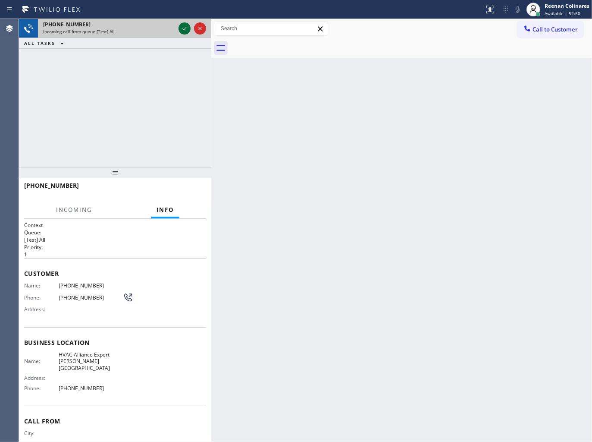
click at [183, 29] on icon at bounding box center [184, 28] width 4 height 3
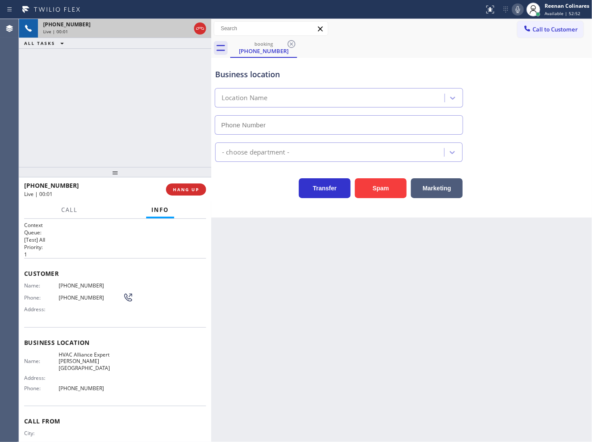
type input "[PHONE_NUMBER]"
click at [522, 4] on icon at bounding box center [518, 9] width 10 height 10
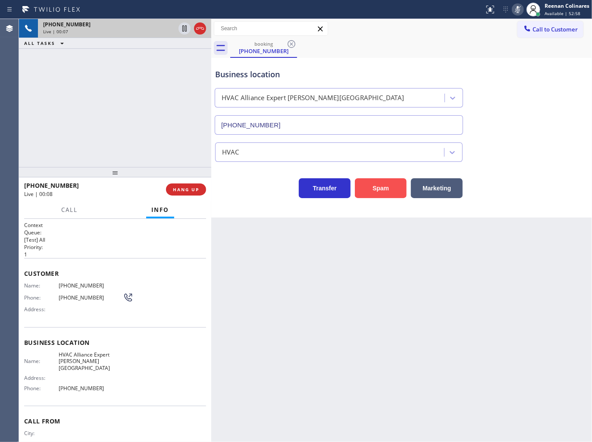
click at [384, 195] on button "Spam" at bounding box center [381, 188] width 52 height 20
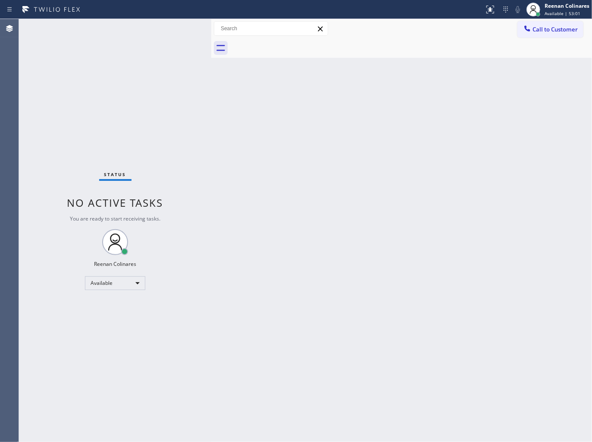
click at [420, 141] on div "Back to Dashboard Change Sender ID Customers Technicians Select a contact Outbo…" at bounding box center [401, 230] width 381 height 423
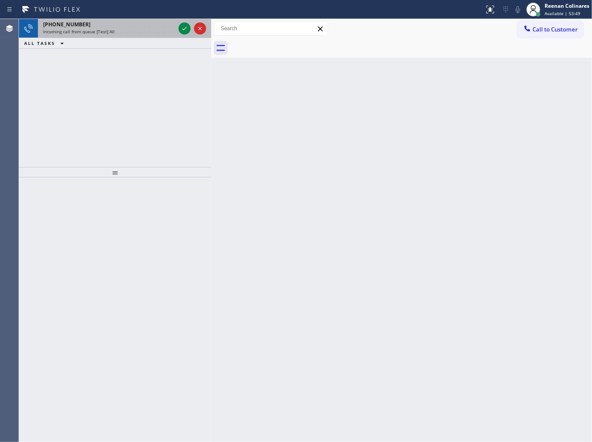
click at [147, 23] on div "[PHONE_NUMBER]" at bounding box center [109, 24] width 132 height 7
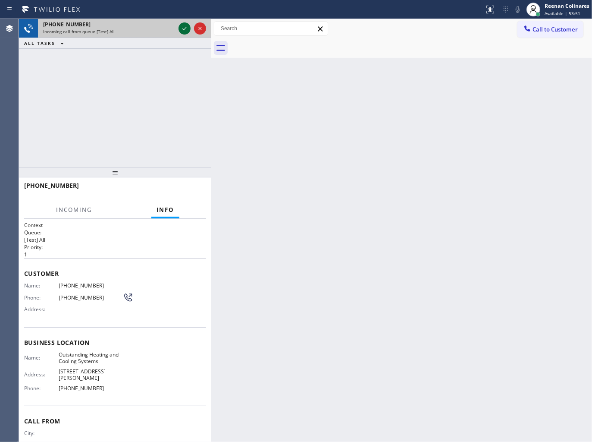
click at [182, 28] on icon at bounding box center [184, 28] width 10 height 10
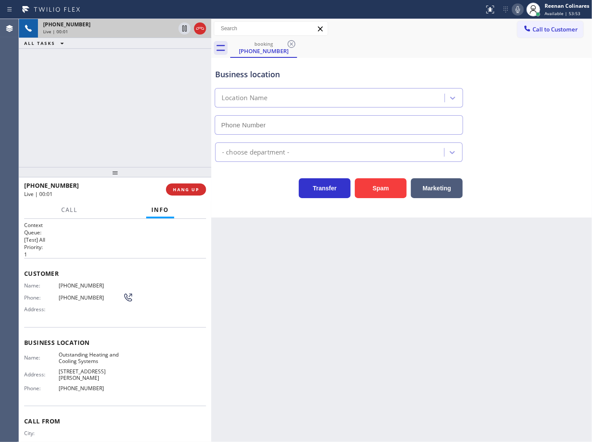
type input "[PHONE_NUMBER]"
drag, startPoint x: 389, startPoint y: 190, endPoint x: 551, endPoint y: 43, distance: 218.6
click at [390, 190] on button "Spam" at bounding box center [381, 188] width 52 height 20
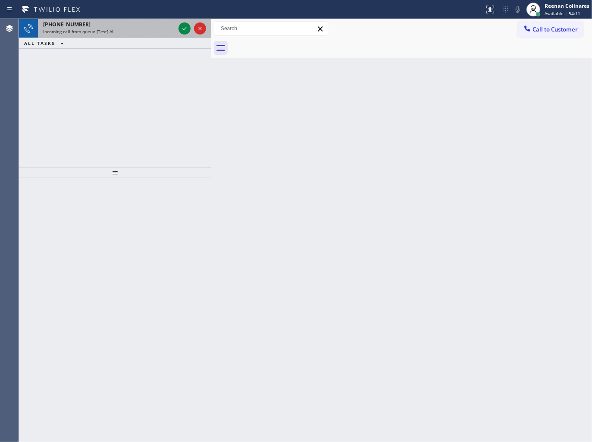
click at [139, 26] on div "[PHONE_NUMBER]" at bounding box center [109, 24] width 132 height 7
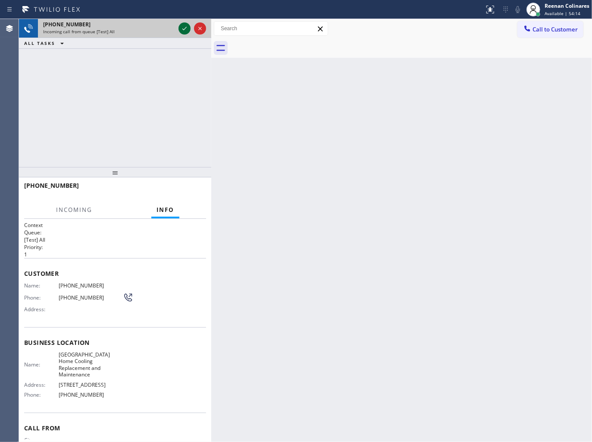
click at [182, 28] on icon at bounding box center [184, 28] width 10 height 10
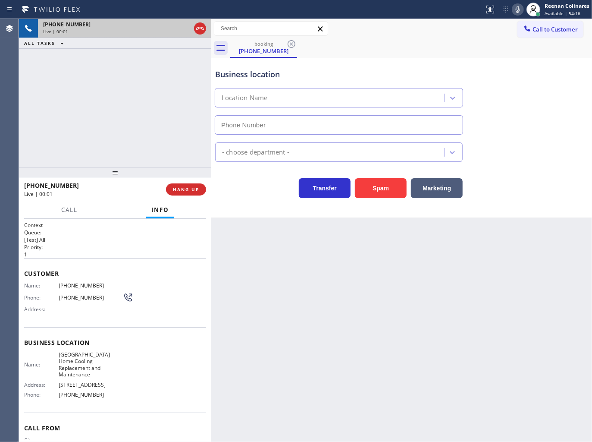
type input "[PHONE_NUMBER]"
click at [517, 8] on icon at bounding box center [518, 9] width 4 height 7
drag, startPoint x: 517, startPoint y: 8, endPoint x: 500, endPoint y: 22, distance: 22.0
click at [515, 8] on icon at bounding box center [518, 9] width 10 height 10
drag, startPoint x: 380, startPoint y: 190, endPoint x: 463, endPoint y: 101, distance: 121.4
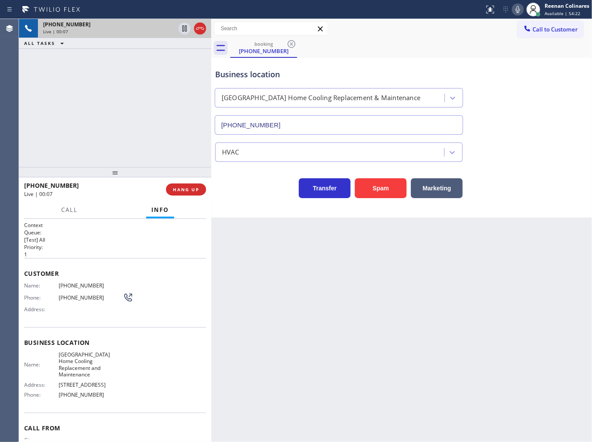
click at [382, 189] on button "Spam" at bounding box center [381, 188] width 52 height 20
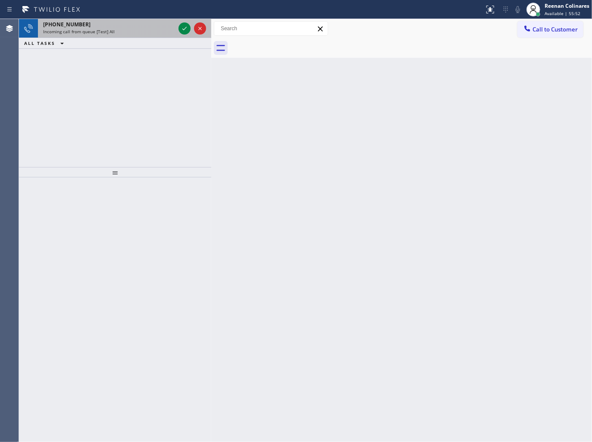
click at [116, 24] on div "[PHONE_NUMBER]" at bounding box center [109, 24] width 132 height 7
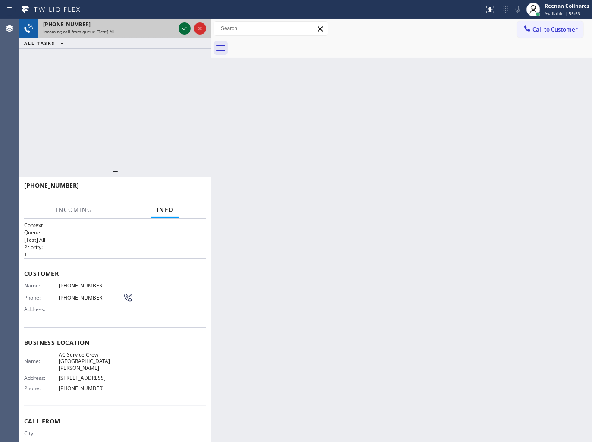
click at [181, 31] on icon at bounding box center [184, 28] width 10 height 10
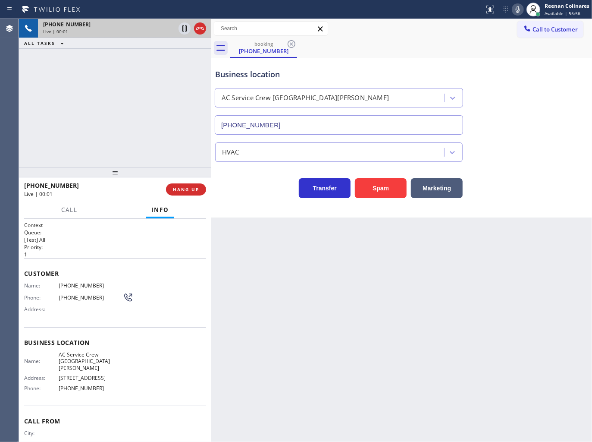
type input "[PHONE_NUMBER]"
click at [516, 7] on icon at bounding box center [518, 9] width 10 height 10
click at [391, 187] on button "Spam" at bounding box center [381, 188] width 52 height 20
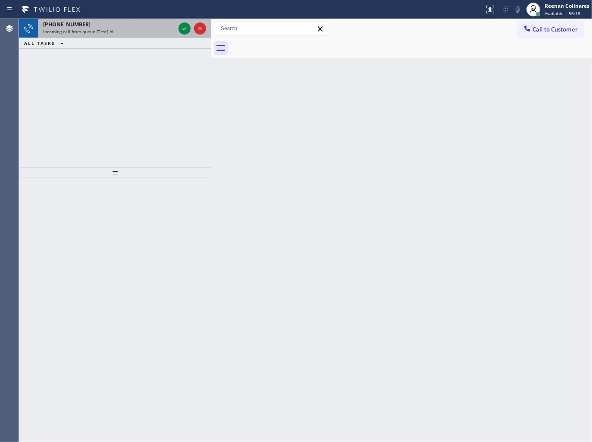
click at [126, 33] on div "Incoming call from queue [Test] All" at bounding box center [109, 31] width 132 height 6
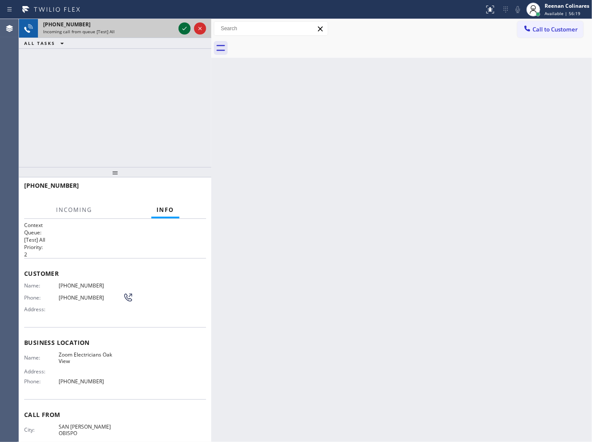
click at [182, 27] on icon at bounding box center [184, 28] width 10 height 10
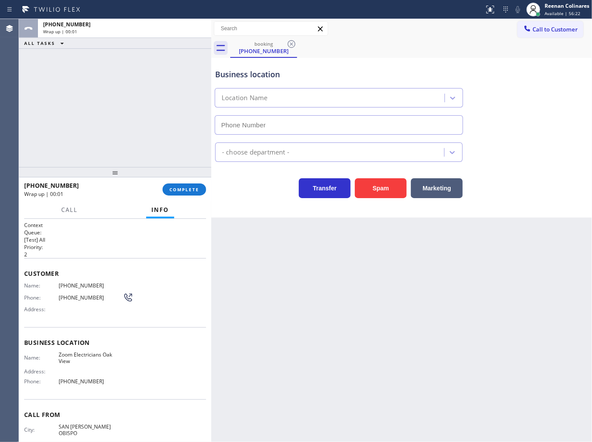
type input "[PHONE_NUMBER]"
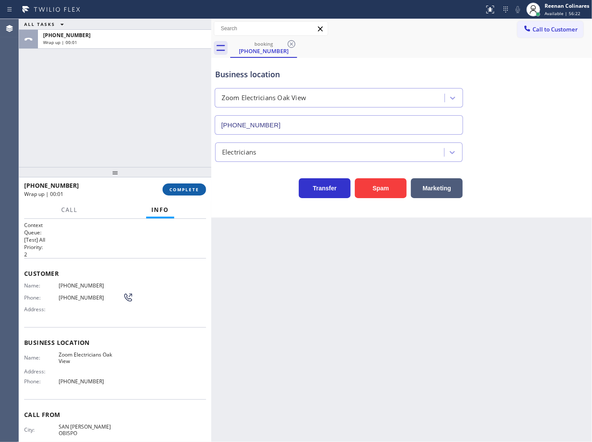
drag, startPoint x: 207, startPoint y: 185, endPoint x: 191, endPoint y: 186, distance: 16.0
click at [207, 185] on div "[PHONE_NUMBER] Wrap up | 00:01 COMPLETE" at bounding box center [115, 189] width 192 height 24
click at [191, 186] on span "COMPLETE" at bounding box center [184, 189] width 30 height 6
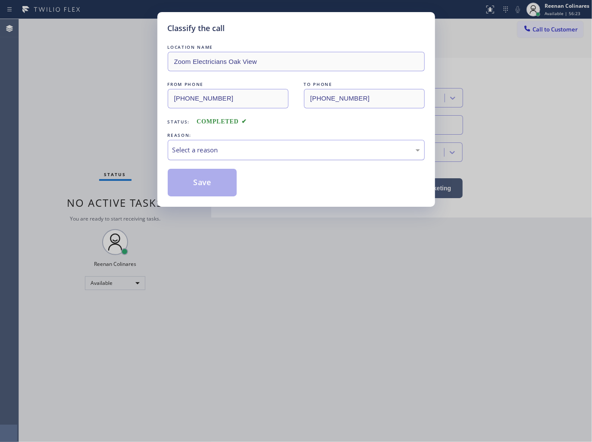
click at [239, 148] on div "Select a reason" at bounding box center [296, 150] width 248 height 10
click at [197, 184] on button "Save" at bounding box center [202, 183] width 69 height 28
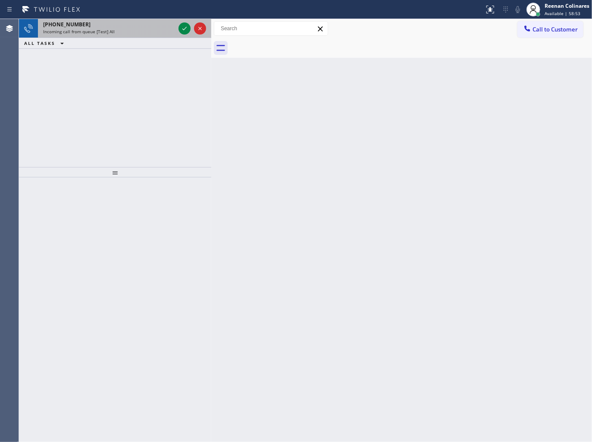
click at [114, 23] on div "[PHONE_NUMBER]" at bounding box center [109, 24] width 132 height 7
click at [132, 21] on div "[PHONE_NUMBER]" at bounding box center [109, 24] width 132 height 7
drag, startPoint x: 161, startPoint y: 27, endPoint x: 166, endPoint y: 36, distance: 9.6
click at [162, 27] on div "[PHONE_NUMBER]" at bounding box center [109, 24] width 132 height 7
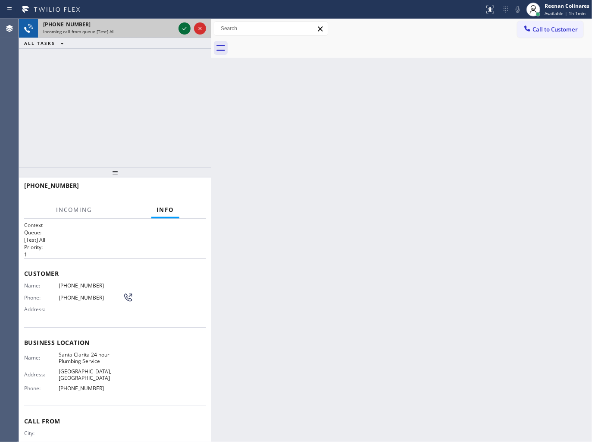
click at [184, 29] on icon at bounding box center [184, 28] width 4 height 3
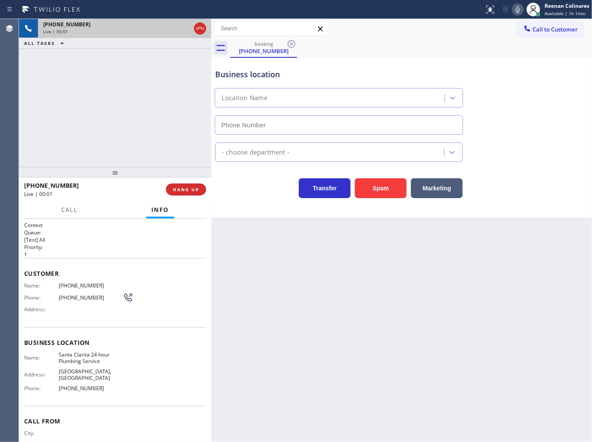
type input "[PHONE_NUMBER]"
click at [516, 8] on icon at bounding box center [518, 9] width 10 height 10
click at [201, 184] on button "HANG UP" at bounding box center [186, 189] width 40 height 12
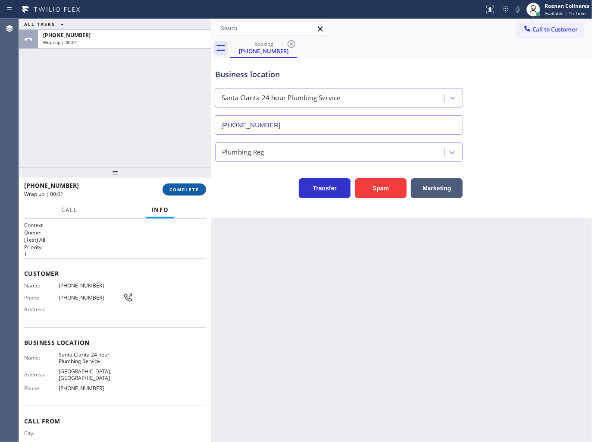
click at [201, 186] on button "COMPLETE" at bounding box center [185, 189] width 44 height 12
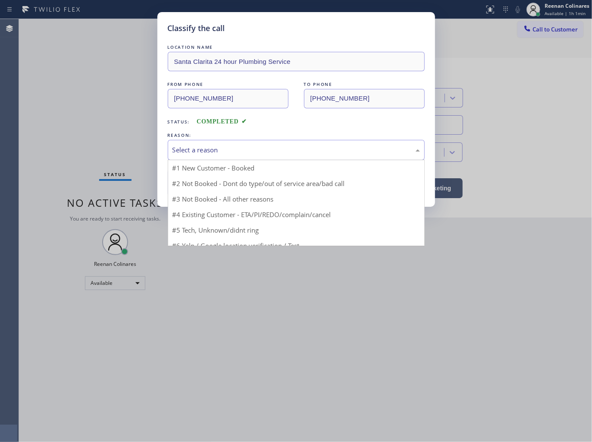
click at [242, 154] on div "Select a reason" at bounding box center [296, 150] width 248 height 10
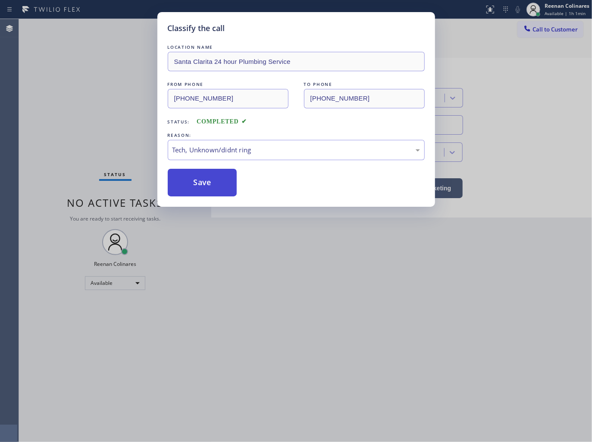
click at [203, 188] on button "Save" at bounding box center [202, 183] width 69 height 28
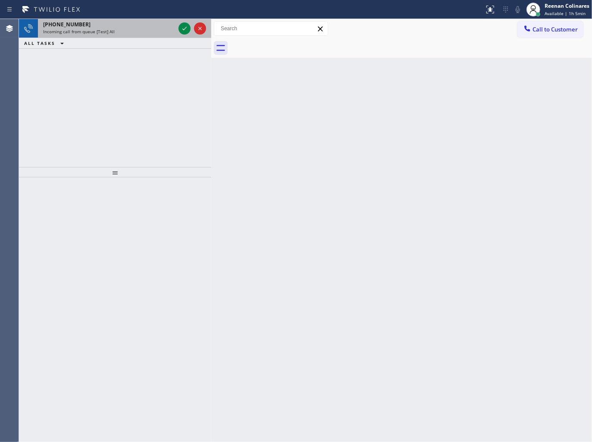
click at [139, 33] on div "Incoming call from queue [Test] All" at bounding box center [109, 31] width 132 height 6
click at [144, 27] on div "[PHONE_NUMBER]" at bounding box center [109, 24] width 132 height 7
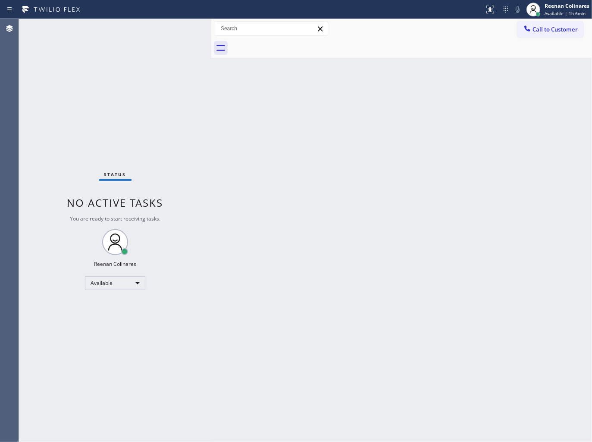
click at [182, 29] on div "Status No active tasks You are ready to start receiving tasks. Reenan Colinares…" at bounding box center [115, 230] width 192 height 423
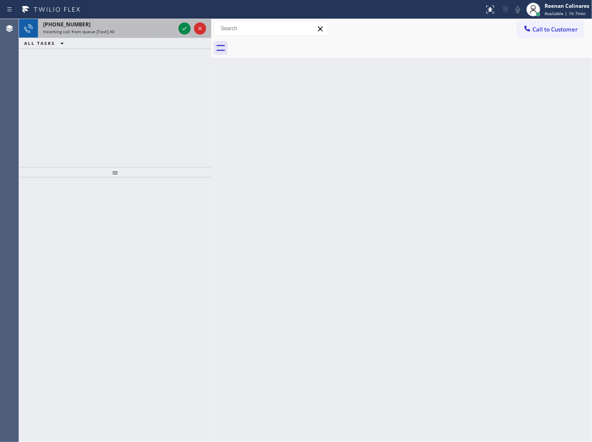
click at [141, 27] on div "[PHONE_NUMBER]" at bounding box center [109, 24] width 132 height 7
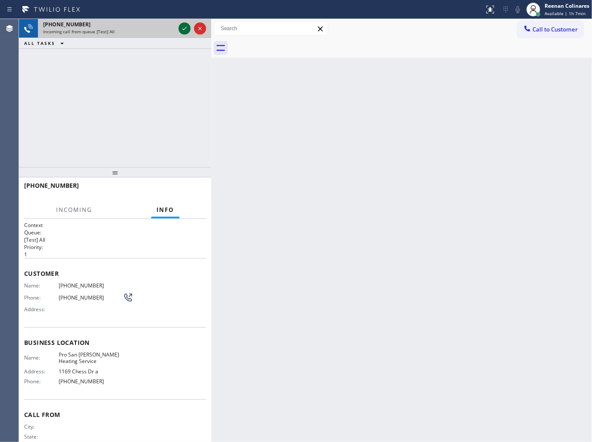
click at [186, 26] on icon at bounding box center [184, 28] width 10 height 10
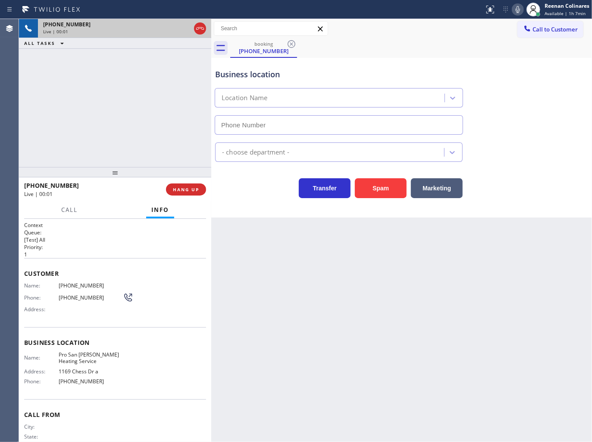
type input "[PHONE_NUMBER]"
click at [515, 9] on icon at bounding box center [518, 9] width 10 height 10
click at [371, 194] on button "Spam" at bounding box center [381, 188] width 52 height 20
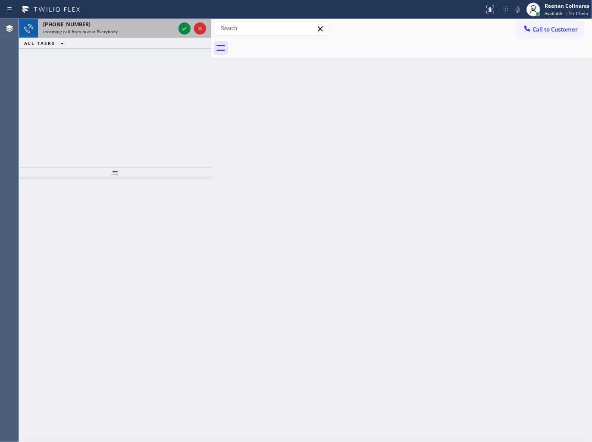
click at [114, 31] on span "Incoming call from queue Everybody" at bounding box center [80, 31] width 75 height 6
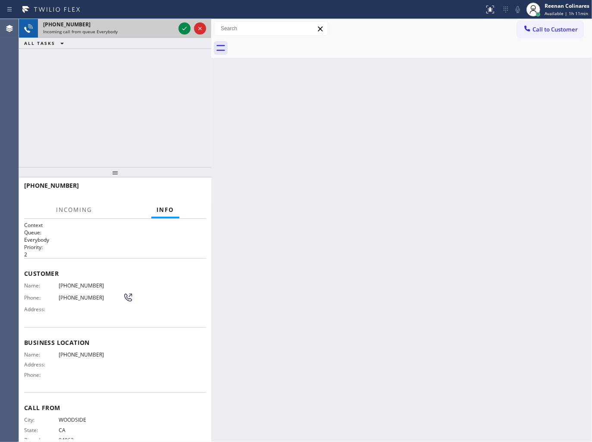
click at [166, 31] on div "Incoming call from queue Everybody" at bounding box center [109, 31] width 132 height 6
click at [181, 30] on icon at bounding box center [184, 28] width 10 height 10
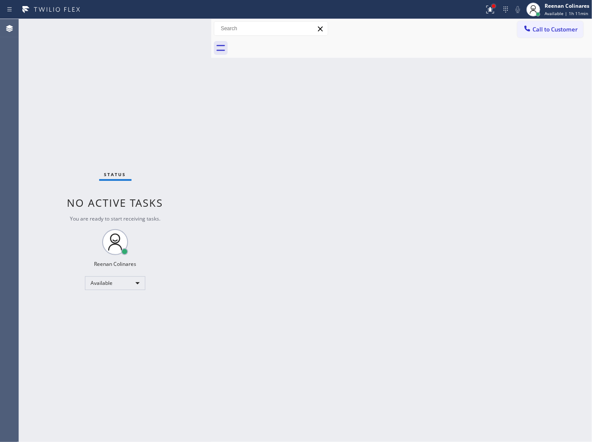
click at [493, 6] on div at bounding box center [493, 5] width 3 height 3
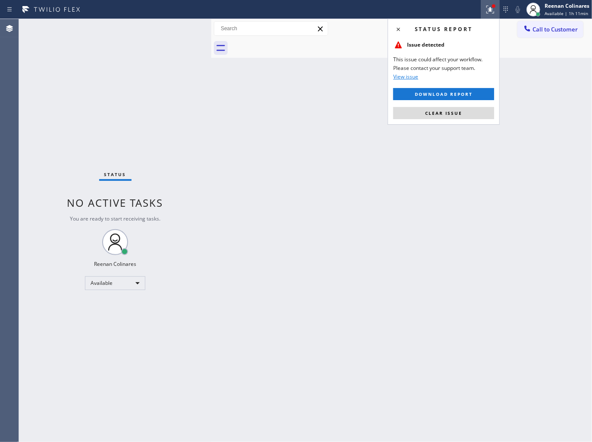
click at [439, 109] on button "Clear issue" at bounding box center [443, 113] width 101 height 12
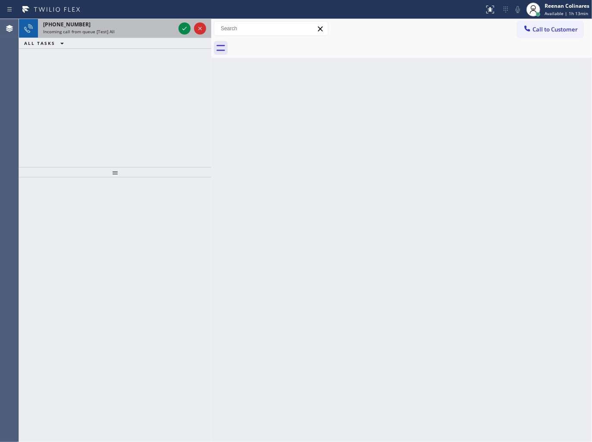
click at [145, 33] on div "Incoming call from queue [Test] All" at bounding box center [109, 31] width 132 height 6
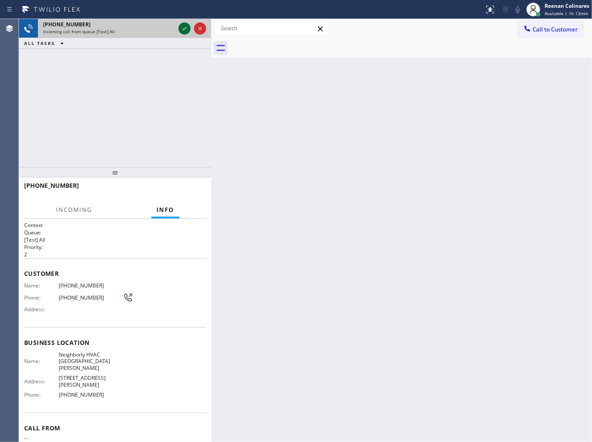
click at [182, 28] on icon at bounding box center [184, 28] width 10 height 10
click at [160, 31] on div "Incoming call from queue [Test] All" at bounding box center [109, 31] width 132 height 6
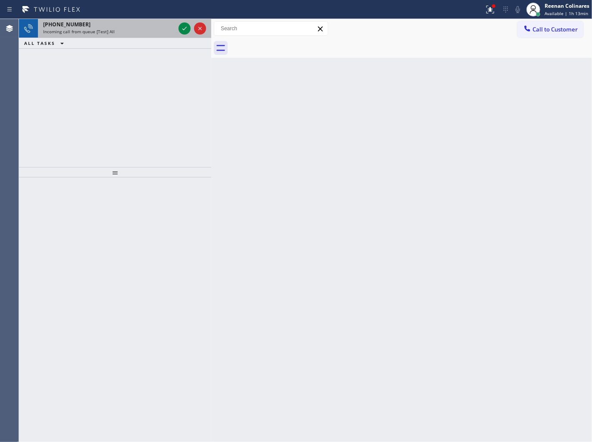
drag, startPoint x: 164, startPoint y: 28, endPoint x: 177, endPoint y: 26, distance: 13.5
click at [164, 28] on div "Incoming call from queue [Test] All" at bounding box center [109, 31] width 132 height 6
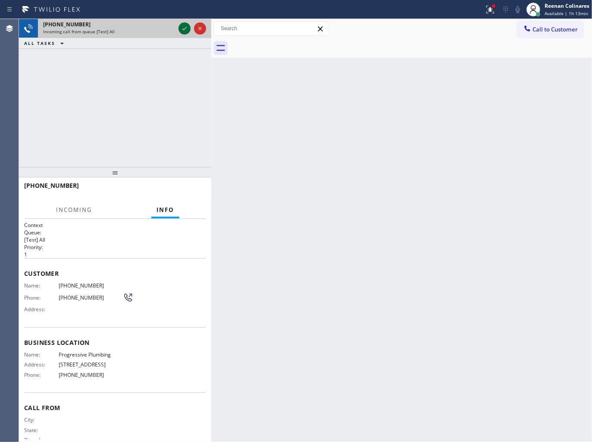
click at [179, 28] on div at bounding box center [185, 28] width 12 height 10
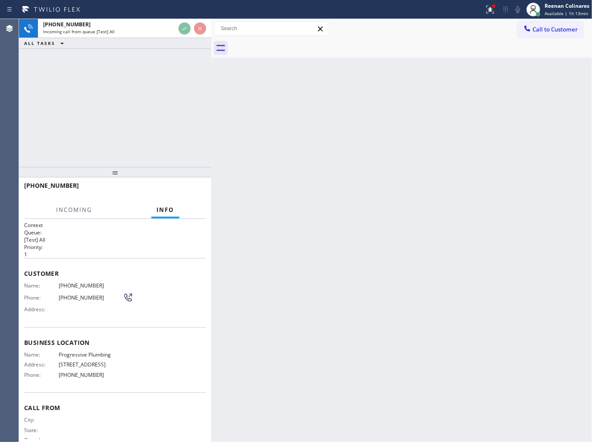
drag, startPoint x: 492, startPoint y: 7, endPoint x: 489, endPoint y: 22, distance: 14.5
click at [492, 7] on div at bounding box center [493, 5] width 5 height 5
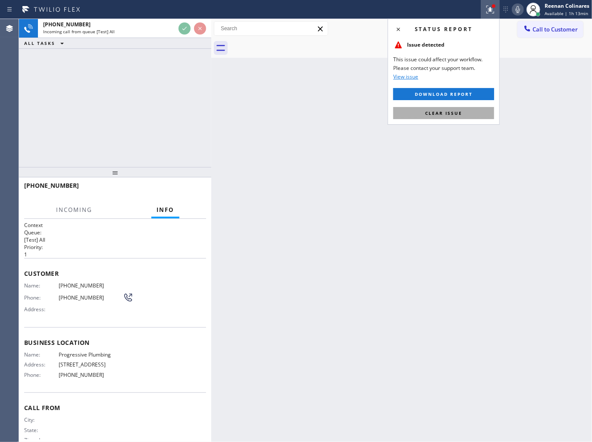
click at [442, 110] on span "Clear issue" at bounding box center [443, 113] width 37 height 6
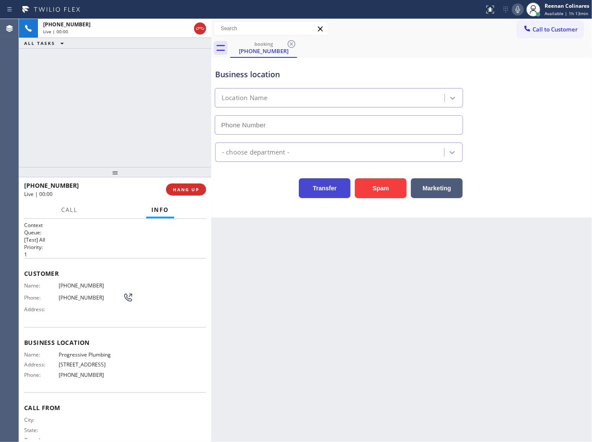
type input "[PHONE_NUMBER]"
click at [515, 9] on icon at bounding box center [518, 9] width 10 height 10
drag, startPoint x: 388, startPoint y: 182, endPoint x: 398, endPoint y: 165, distance: 20.1
click at [389, 182] on button "Spam" at bounding box center [381, 188] width 52 height 20
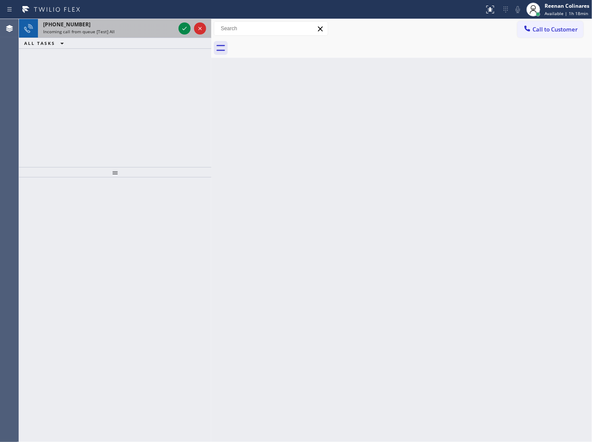
click at [116, 35] on div "[PHONE_NUMBER] Incoming call from queue [Test] All" at bounding box center [107, 28] width 139 height 19
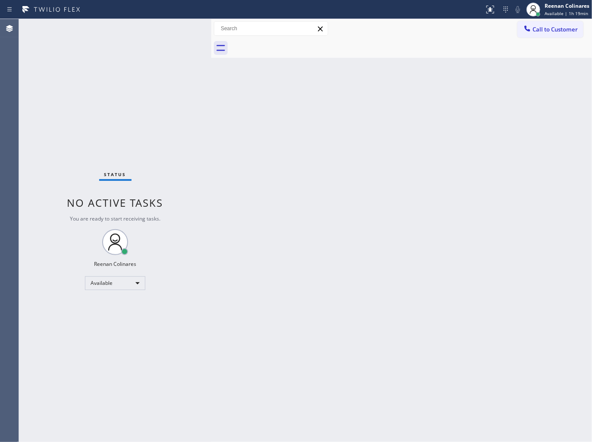
click at [307, 285] on div "Back to Dashboard Change Sender ID Customers Technicians Select a contact Outbo…" at bounding box center [401, 230] width 381 height 423
click at [325, 135] on div "Back to Dashboard Change Sender ID Customers Technicians Select a contact Outbo…" at bounding box center [401, 230] width 381 height 423
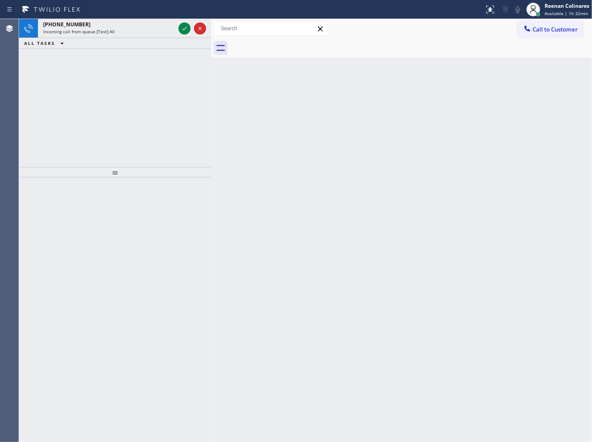
click at [163, 61] on div "[PHONE_NUMBER] Incoming call from queue [Test] All ALL TASKS ALL TASKS ACTIVE T…" at bounding box center [115, 93] width 192 height 148
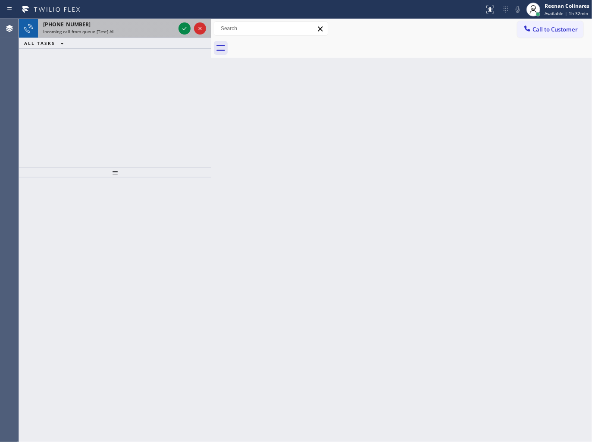
click at [150, 24] on div "[PHONE_NUMBER]" at bounding box center [109, 24] width 132 height 7
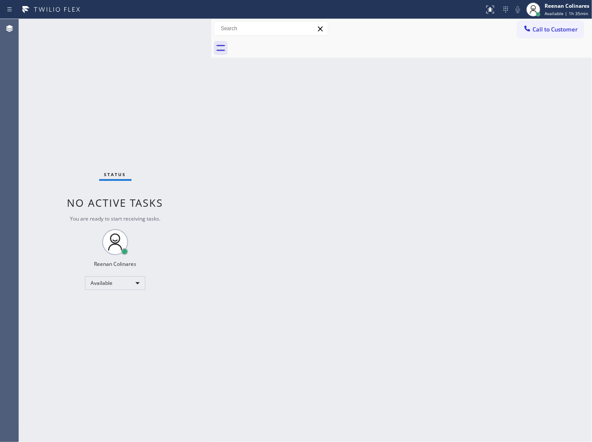
click at [352, 115] on div "Back to Dashboard Change Sender ID Customers Technicians Select a contact Outbo…" at bounding box center [401, 230] width 381 height 423
click at [492, 91] on div "Back to Dashboard Change Sender ID Customers Technicians Select a contact Outbo…" at bounding box center [401, 230] width 381 height 423
click at [341, 100] on div "Back to Dashboard Change Sender ID Customers Technicians Select a contact Outbo…" at bounding box center [401, 230] width 381 height 423
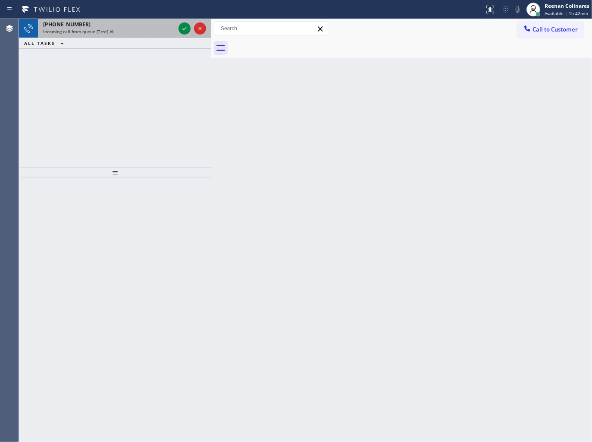
click at [132, 23] on div "[PHONE_NUMBER]" at bounding box center [109, 24] width 132 height 7
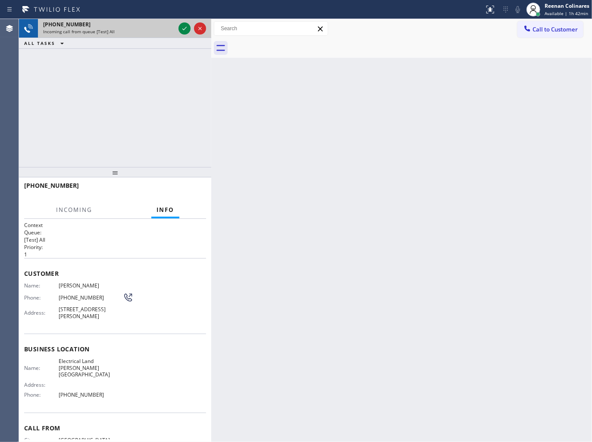
click at [137, 30] on div "Incoming call from queue [Test] All" at bounding box center [109, 31] width 132 height 6
drag, startPoint x: 144, startPoint y: 29, endPoint x: 161, endPoint y: 28, distance: 16.9
click at [150, 29] on div "Incoming call from queue [Test] All" at bounding box center [109, 31] width 132 height 6
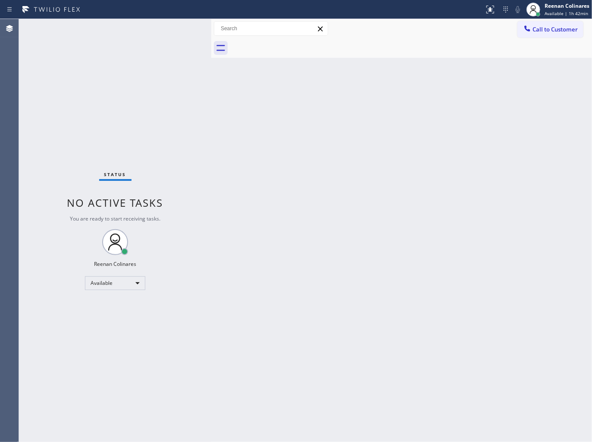
click at [166, 27] on div "Status No active tasks You are ready to start receiving tasks. Reenan Colinares…" at bounding box center [115, 230] width 192 height 423
click at [168, 27] on div "Status No active tasks You are ready to start receiving tasks. Reenan Colinares…" at bounding box center [115, 230] width 192 height 423
click at [168, 28] on div "Status No active tasks You are ready to start receiving tasks. Reenan Colinares…" at bounding box center [115, 230] width 192 height 423
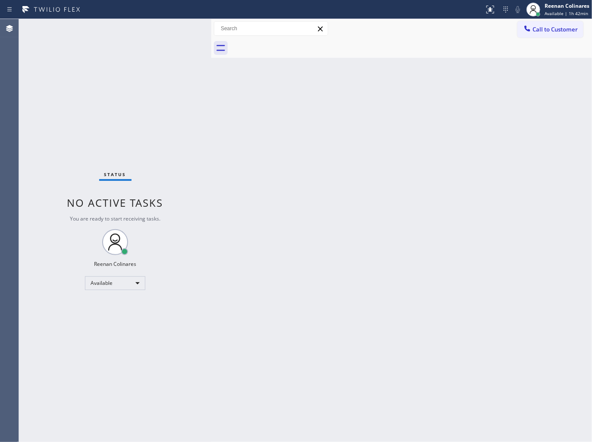
click at [351, 119] on div "Back to Dashboard Change Sender ID Customers Technicians Select a contact Outbo…" at bounding box center [401, 230] width 381 height 423
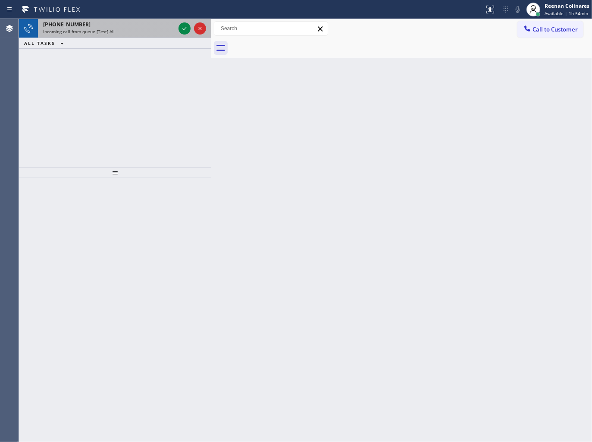
click at [119, 32] on div "Incoming call from queue [Test] All" at bounding box center [109, 31] width 132 height 6
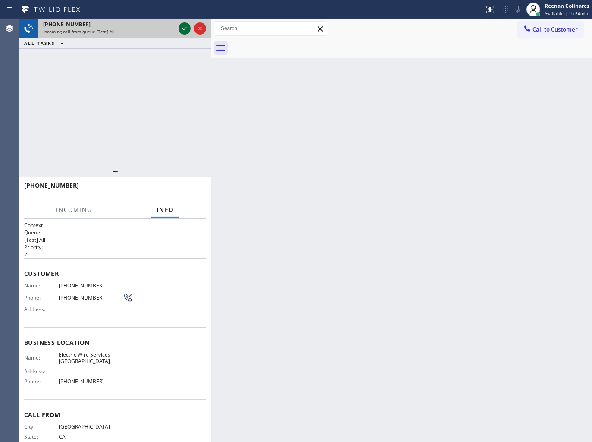
click at [179, 26] on icon at bounding box center [184, 28] width 10 height 10
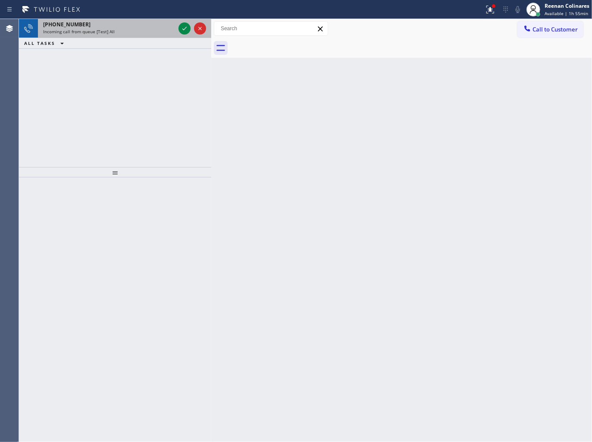
click at [150, 31] on div "Incoming call from queue [Test] All" at bounding box center [109, 31] width 132 height 6
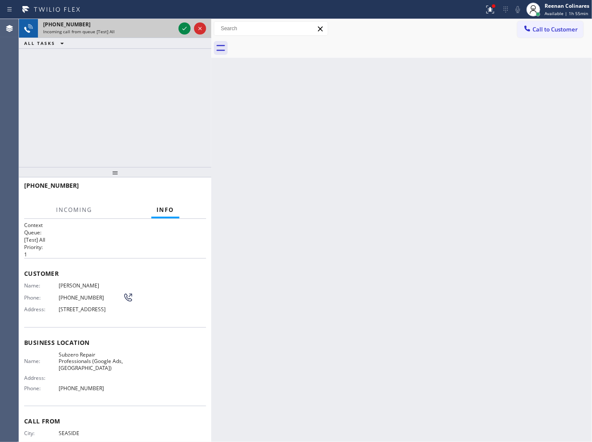
click at [150, 31] on div "Incoming call from queue [Test] All" at bounding box center [109, 31] width 132 height 6
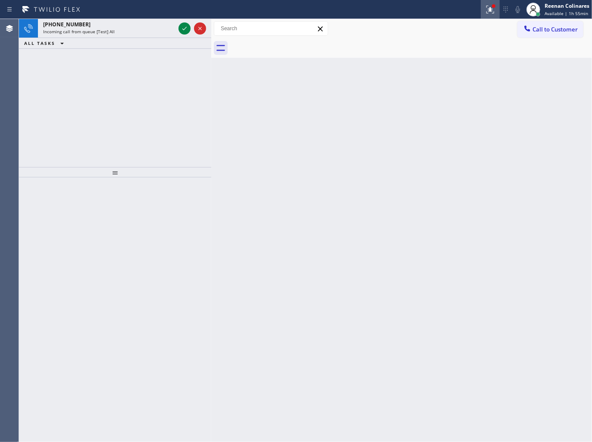
click at [488, 9] on icon at bounding box center [490, 9] width 10 height 10
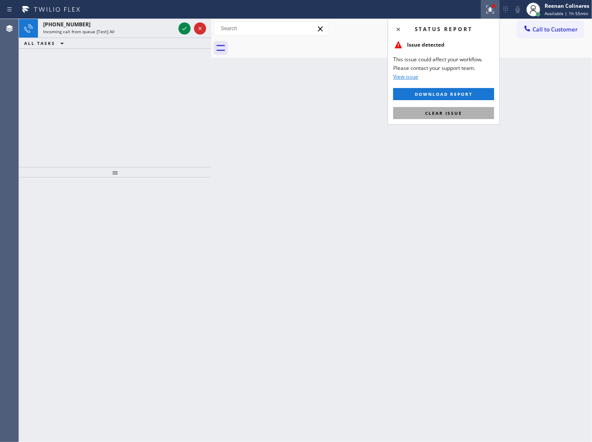
click at [442, 113] on span "Clear issue" at bounding box center [443, 113] width 37 height 6
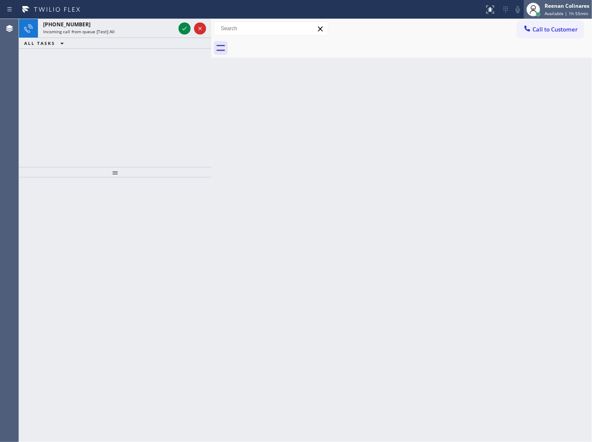
click at [549, 6] on div "Reenan Colinares" at bounding box center [567, 5] width 45 height 7
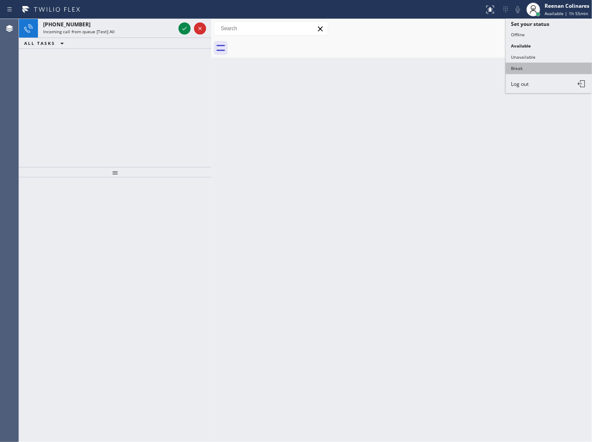
click at [519, 71] on button "Break" at bounding box center [549, 68] width 86 height 11
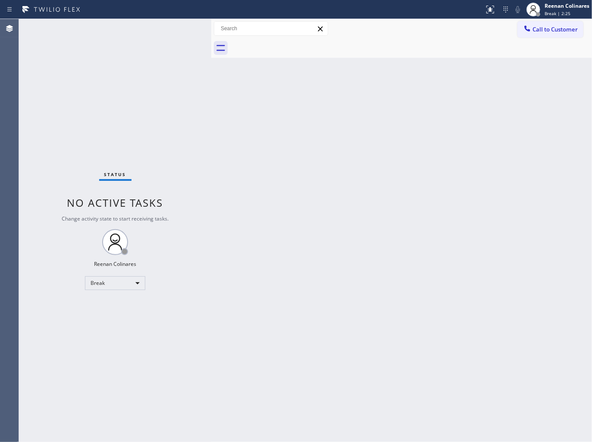
click at [417, 75] on div "Back to Dashboard Change Sender ID Customers Technicians Select a contact Outbo…" at bounding box center [401, 230] width 381 height 423
click at [548, 12] on span "Break | 16:18" at bounding box center [559, 13] width 28 height 6
click at [522, 46] on button "Available" at bounding box center [549, 45] width 86 height 11
click at [394, 85] on div "Back to Dashboard Change Sender ID Customers Technicians Select a contact Outbo…" at bounding box center [401, 230] width 381 height 423
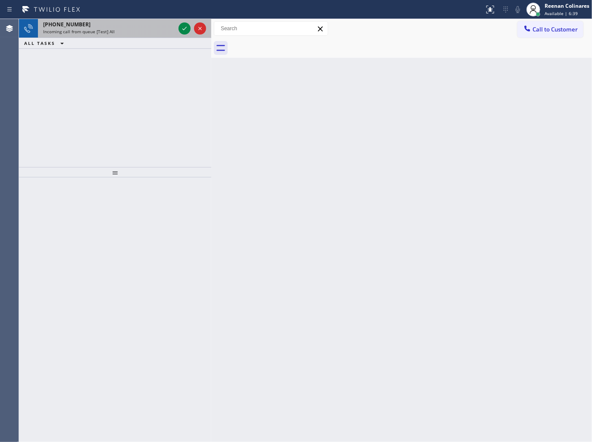
click at [122, 25] on div "[PHONE_NUMBER]" at bounding box center [109, 24] width 132 height 7
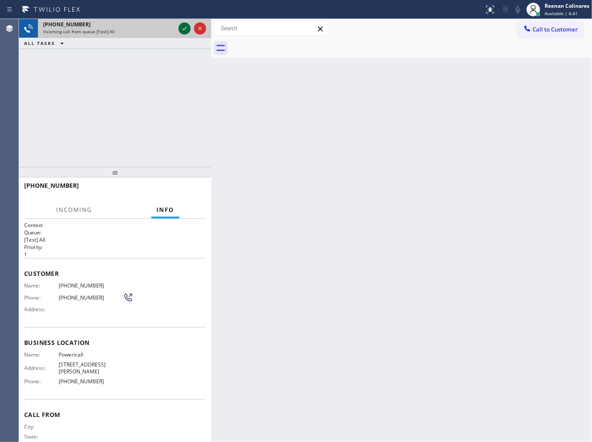
click at [183, 27] on icon at bounding box center [184, 28] width 10 height 10
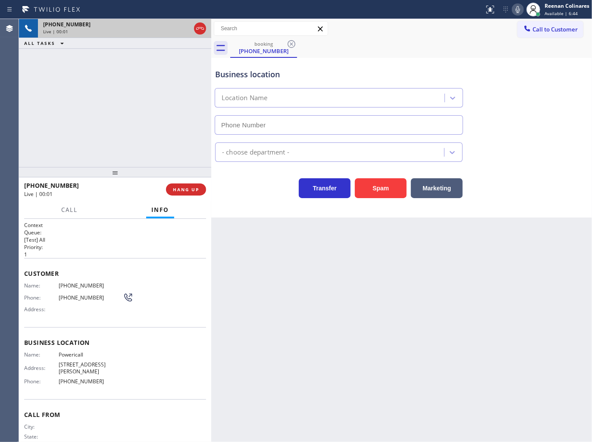
type input "[PHONE_NUMBER]"
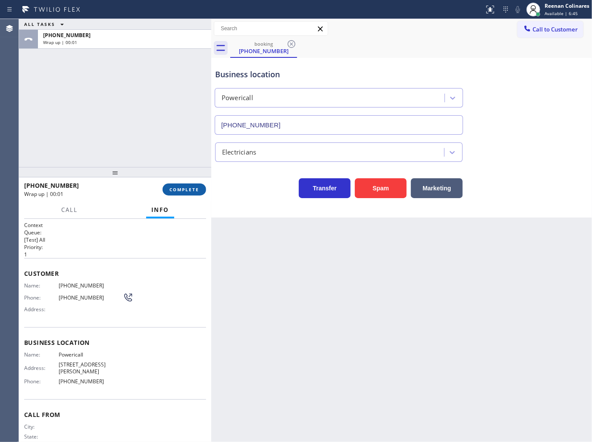
click at [185, 184] on button "COMPLETE" at bounding box center [185, 189] width 44 height 12
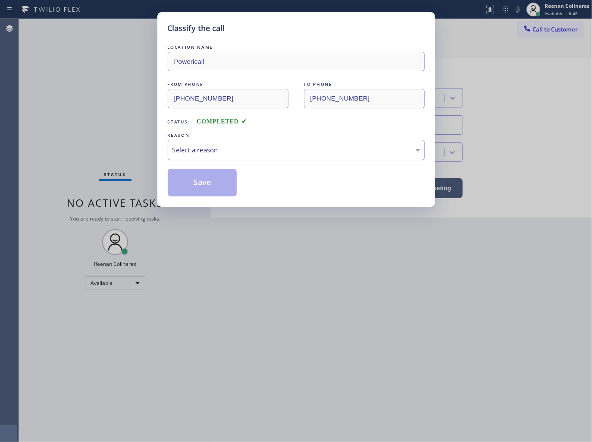
click at [214, 152] on div "Select a reason" at bounding box center [296, 150] width 248 height 10
drag, startPoint x: 207, startPoint y: 184, endPoint x: 292, endPoint y: 133, distance: 98.3
click at [208, 184] on button "Save" at bounding box center [202, 183] width 69 height 28
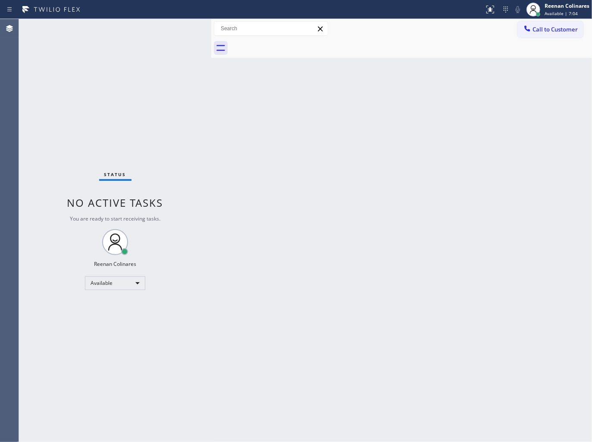
click at [436, 81] on div "Back to Dashboard Change Sender ID Customers Technicians Select a contact Outbo…" at bounding box center [401, 230] width 381 height 423
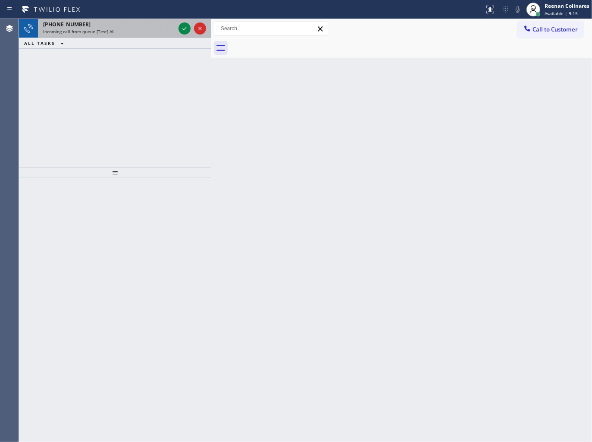
click at [116, 27] on div "[PHONE_NUMBER]" at bounding box center [109, 24] width 132 height 7
click at [119, 25] on div "[PHONE_NUMBER]" at bounding box center [109, 24] width 132 height 7
click at [121, 33] on div "Incoming call from queue [Test] All" at bounding box center [109, 31] width 132 height 6
click at [144, 31] on div "Incoming call from queue [Test] All" at bounding box center [109, 31] width 132 height 6
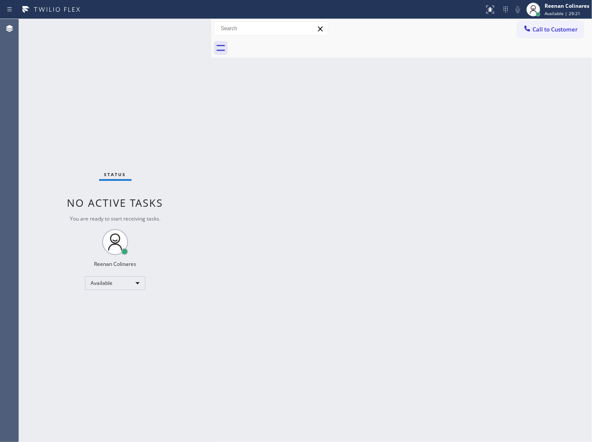
drag, startPoint x: 141, startPoint y: 64, endPoint x: 151, endPoint y: 92, distance: 29.9
click at [141, 65] on div "Status No active tasks You are ready to start receiving tasks. Reenan Colinares…" at bounding box center [115, 230] width 192 height 423
click at [130, 28] on div "Status No active tasks You are ready to start receiving tasks. Reenan Colinares…" at bounding box center [115, 230] width 192 height 423
click at [301, 124] on div "Back to Dashboard Change Sender ID Customers Technicians Select a contact Outbo…" at bounding box center [401, 230] width 381 height 423
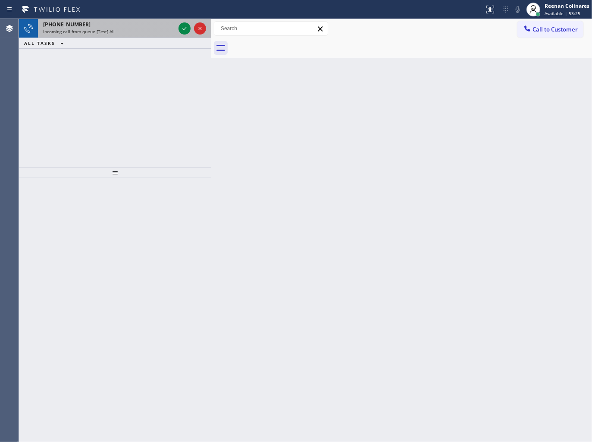
click at [128, 33] on div "Incoming call from queue [Test] All" at bounding box center [109, 31] width 132 height 6
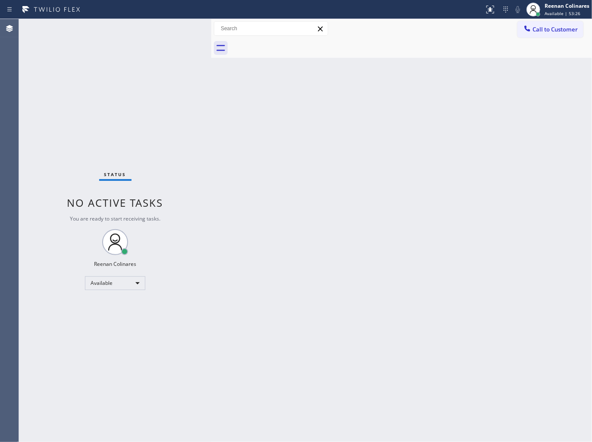
click at [128, 33] on div "Status No active tasks You are ready to start receiving tasks. Reenan Colinares…" at bounding box center [115, 230] width 192 height 423
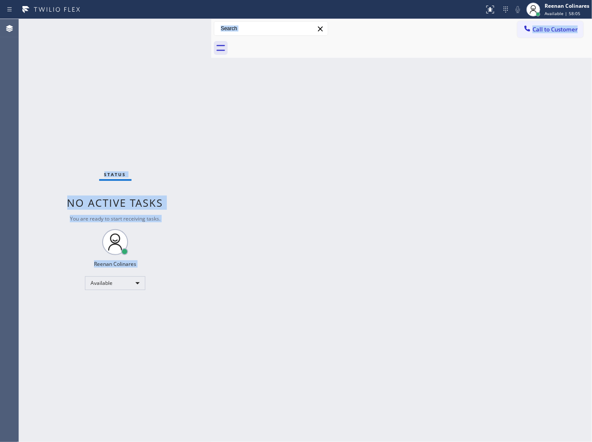
drag, startPoint x: 76, startPoint y: 145, endPoint x: 263, endPoint y: 233, distance: 206.8
click at [246, 251] on div "Status No active tasks You are ready to start receiving tasks. Reenan Colinares…" at bounding box center [305, 230] width 573 height 423
click at [350, 174] on div "Back to Dashboard Change Sender ID Customers Technicians Select a contact Outbo…" at bounding box center [401, 230] width 381 height 423
drag, startPoint x: 103, startPoint y: 147, endPoint x: 240, endPoint y: 236, distance: 163.0
click at [240, 236] on div "Status No active tasks You are ready to start receiving tasks. Reenan Colinares…" at bounding box center [305, 230] width 573 height 423
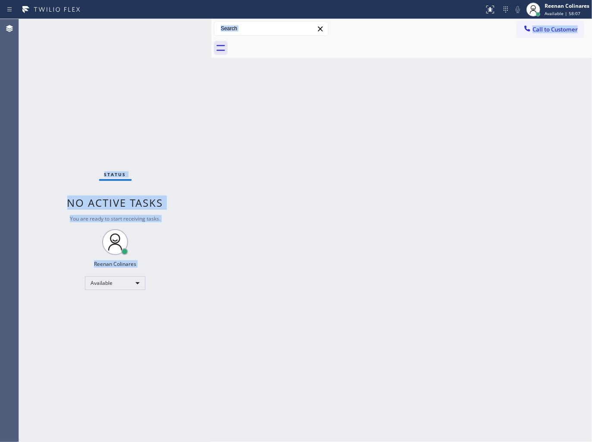
click at [304, 169] on div "Back to Dashboard Change Sender ID Customers Technicians Select a contact Outbo…" at bounding box center [401, 230] width 381 height 423
click at [131, 130] on div "Status No active tasks You are ready to start receiving tasks. Reenan Colinares…" at bounding box center [115, 230] width 192 height 423
drag, startPoint x: 85, startPoint y: 134, endPoint x: 230, endPoint y: 256, distance: 189.1
click at [230, 256] on div "Status No active tasks You are ready to start receiving tasks. Reenan Colinares…" at bounding box center [305, 230] width 573 height 423
click at [328, 205] on div "Back to Dashboard Change Sender ID Customers Technicians Select a contact Outbo…" at bounding box center [401, 230] width 381 height 423
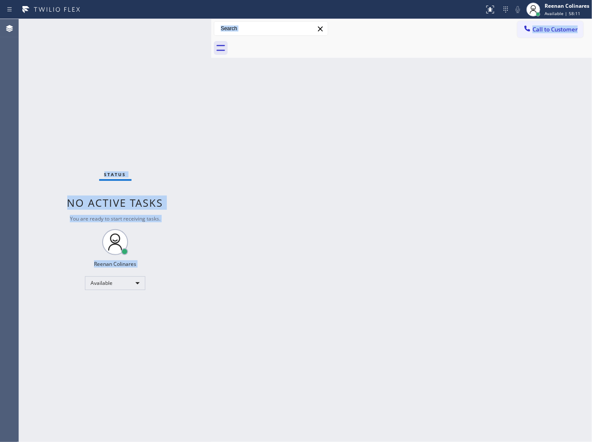
drag, startPoint x: 82, startPoint y: 156, endPoint x: 303, endPoint y: 212, distance: 227.7
click at [264, 235] on div "Status No active tasks You are ready to start receiving tasks. Reenan Colinares…" at bounding box center [305, 230] width 573 height 423
click at [376, 170] on div "Back to Dashboard Change Sender ID Customers Technicians Select a contact Outbo…" at bounding box center [401, 230] width 381 height 423
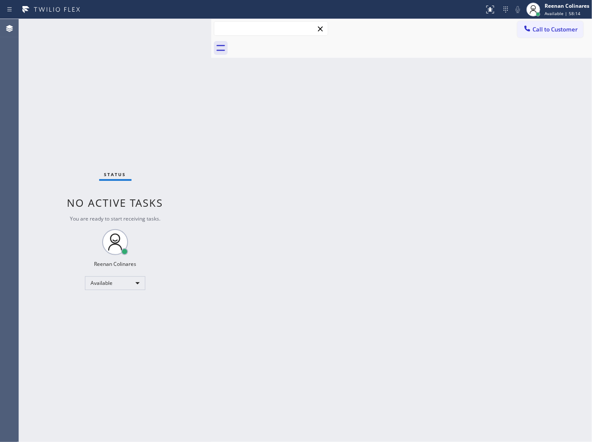
click at [259, 30] on input "text" at bounding box center [270, 29] width 113 height 14
click at [301, 199] on div "Back to Dashboard Change Sender ID Customers Technicians Select a contact Outbo…" at bounding box center [401, 230] width 381 height 423
click at [432, 132] on div "Back to Dashboard Change Sender ID Customers Technicians Select a contact Outbo…" at bounding box center [401, 230] width 381 height 423
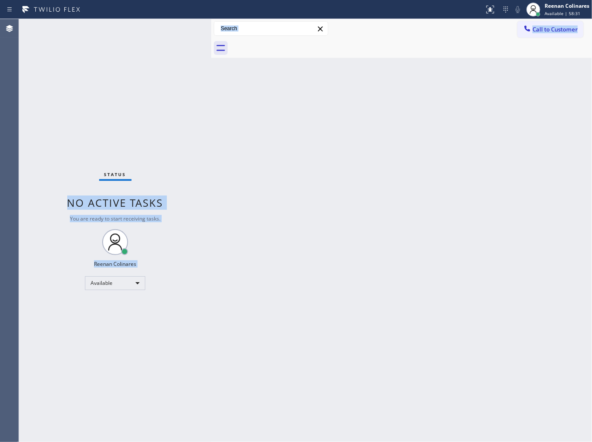
drag, startPoint x: 255, startPoint y: 135, endPoint x: 477, endPoint y: 233, distance: 242.5
click at [458, 254] on div "Status No active tasks You are ready to start receiving tasks. Reenan Colinares…" at bounding box center [305, 230] width 573 height 423
click at [508, 182] on div "Back to Dashboard Change Sender ID Customers Technicians Select a contact Outbo…" at bounding box center [401, 230] width 381 height 423
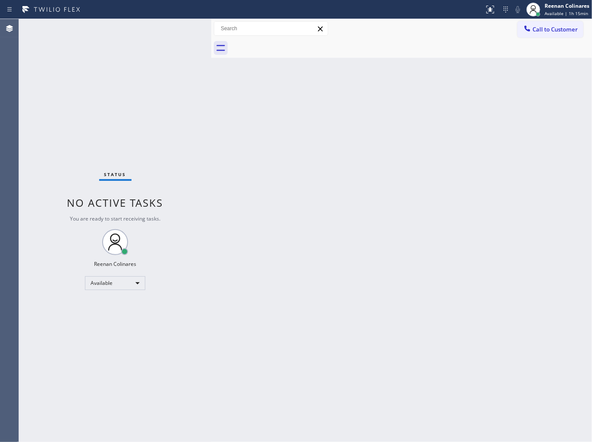
click at [287, 288] on div "Back to Dashboard Change Sender ID Customers Technicians Select a contact Outbo…" at bounding box center [401, 230] width 381 height 423
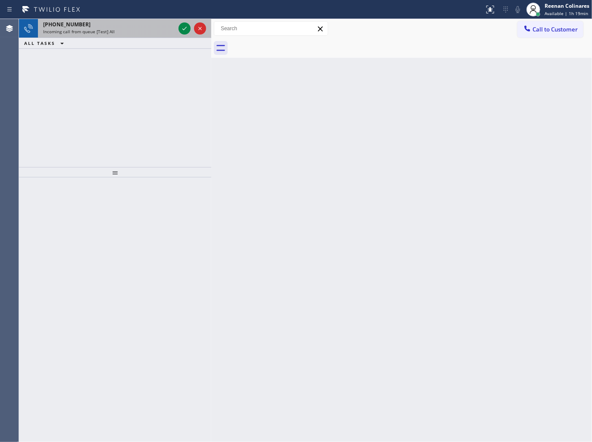
click at [157, 30] on div "Incoming call from queue [Test] All" at bounding box center [109, 31] width 132 height 6
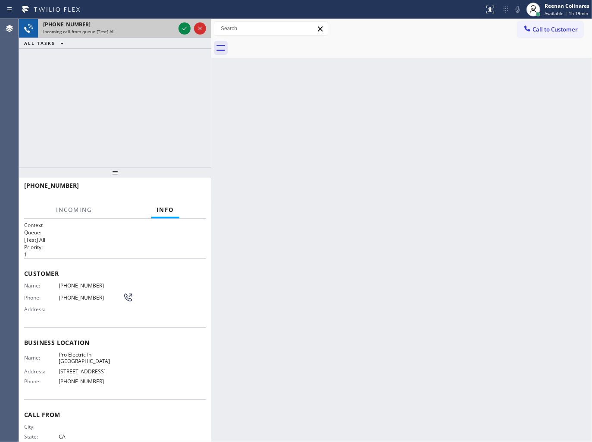
click at [157, 30] on div "Incoming call from queue [Test] All" at bounding box center [109, 31] width 132 height 6
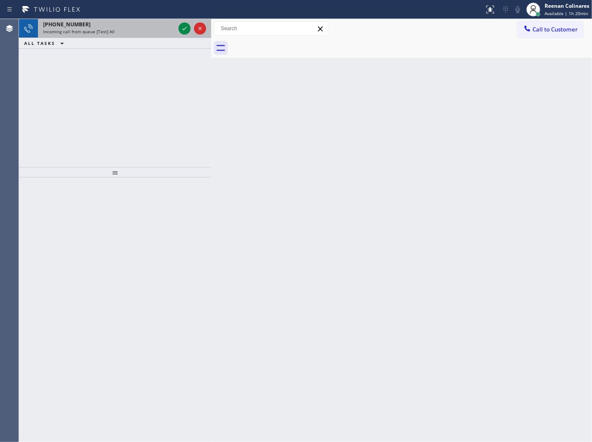
click at [109, 27] on div "[PHONE_NUMBER]" at bounding box center [109, 24] width 132 height 7
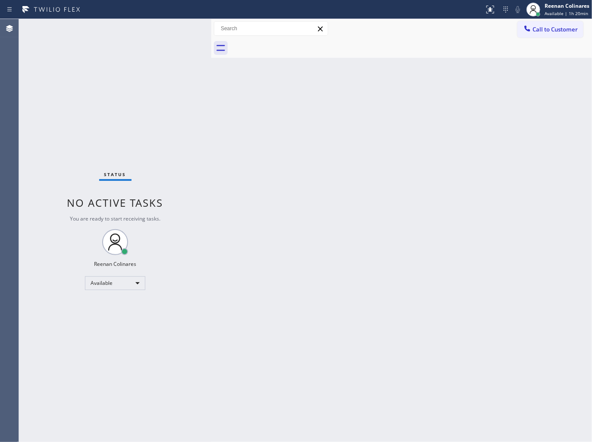
click at [151, 29] on div "Status No active tasks You are ready to start receiving tasks. Reenan Colinares…" at bounding box center [115, 230] width 192 height 423
click at [407, 110] on div "Back to Dashboard Change Sender ID Customers Technicians Select a contact Outbo…" at bounding box center [401, 230] width 381 height 423
click at [403, 110] on div "Back to Dashboard Change Sender ID Customers Technicians Select a contact Outbo…" at bounding box center [401, 230] width 381 height 423
click at [263, 150] on div "Back to Dashboard Change Sender ID Customers Technicians Select a contact Outbo…" at bounding box center [401, 230] width 381 height 423
click at [562, 5] on div "Reenan Colinares" at bounding box center [567, 5] width 45 height 7
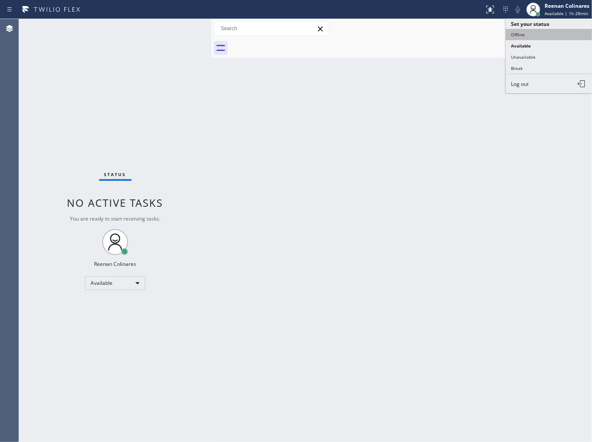
click at [520, 35] on button "Offline" at bounding box center [549, 34] width 86 height 11
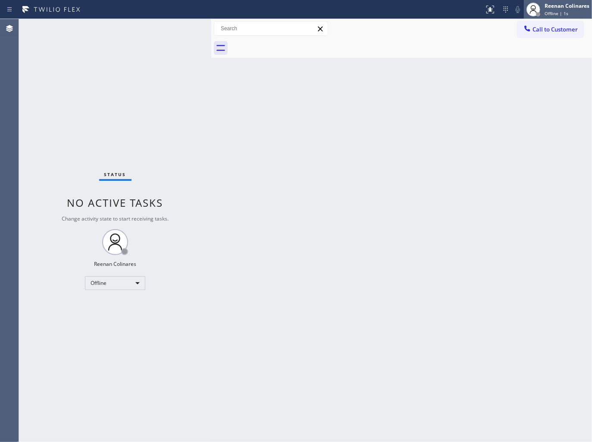
click at [568, 10] on div "Offline | 1s" at bounding box center [567, 13] width 45 height 6
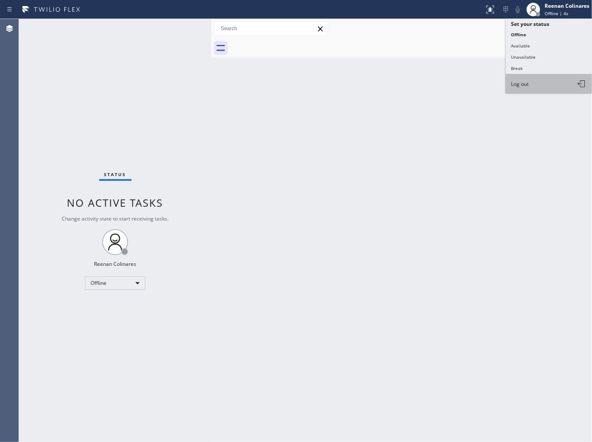
click at [520, 83] on span "Log out" at bounding box center [520, 83] width 18 height 7
